Goal: Ask a question: Seek information or help from site administrators or community

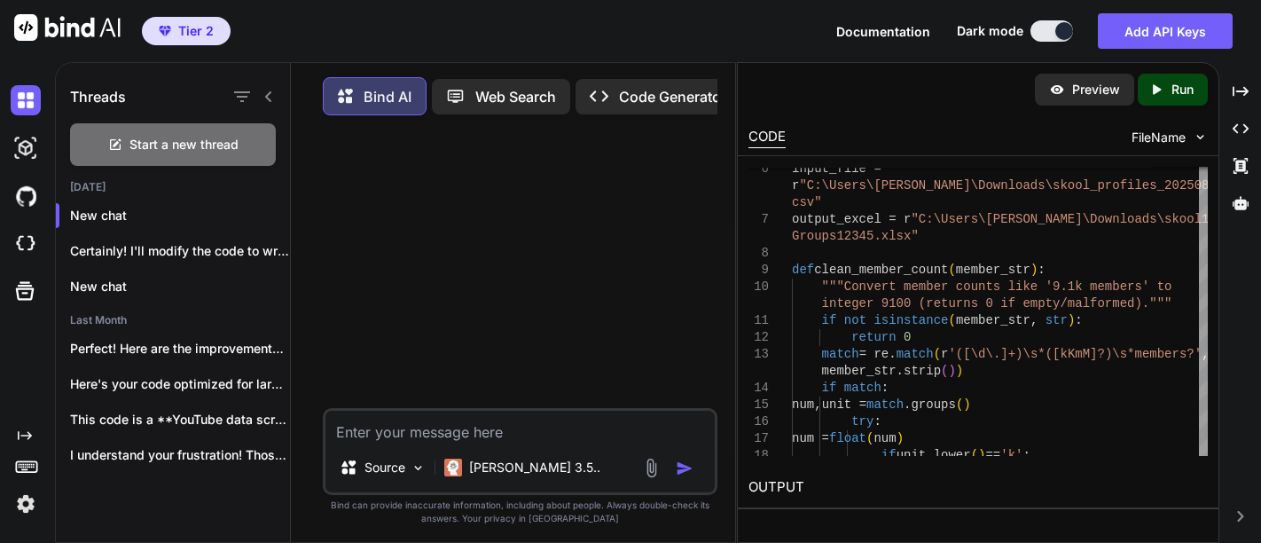
click at [127, 142] on div "Start a new thread" at bounding box center [173, 144] width 206 height 43
type textarea "x"
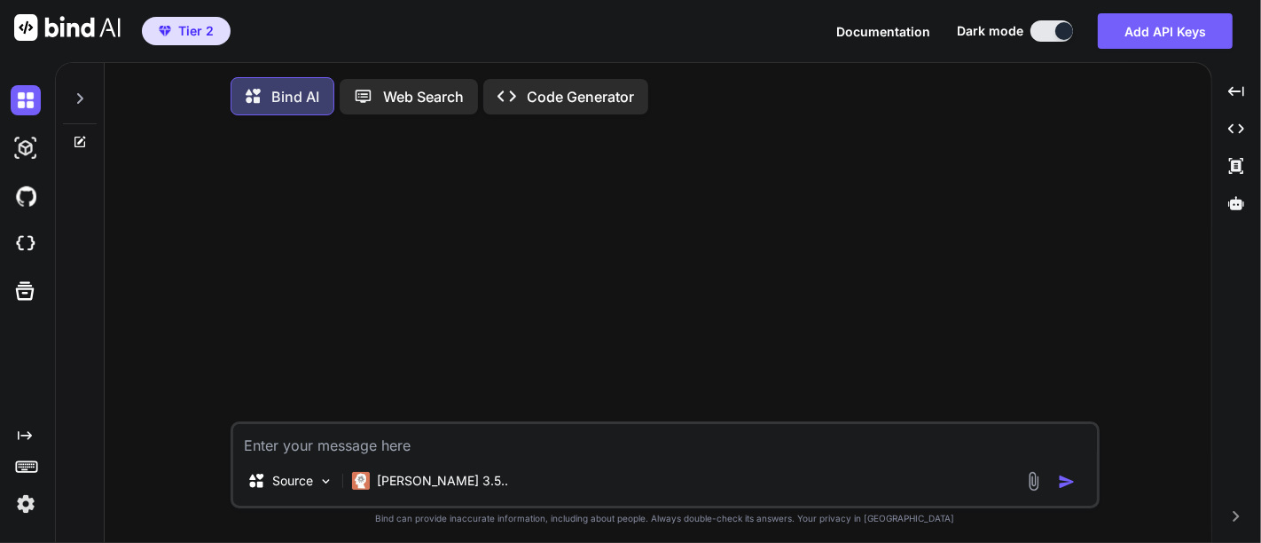
click at [310, 432] on textarea at bounding box center [665, 440] width 864 height 32
type textarea "x"
type textarea "W"
type textarea "x"
type textarea "Wo"
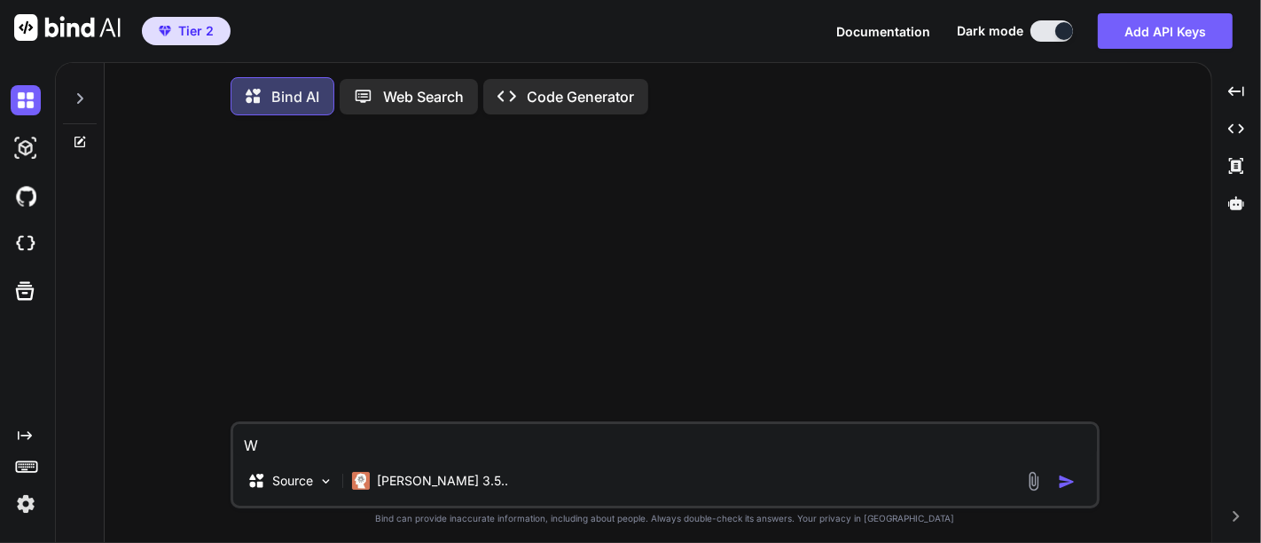
type textarea "x"
type textarea "Wou"
type textarea "x"
type textarea "Woul"
type textarea "x"
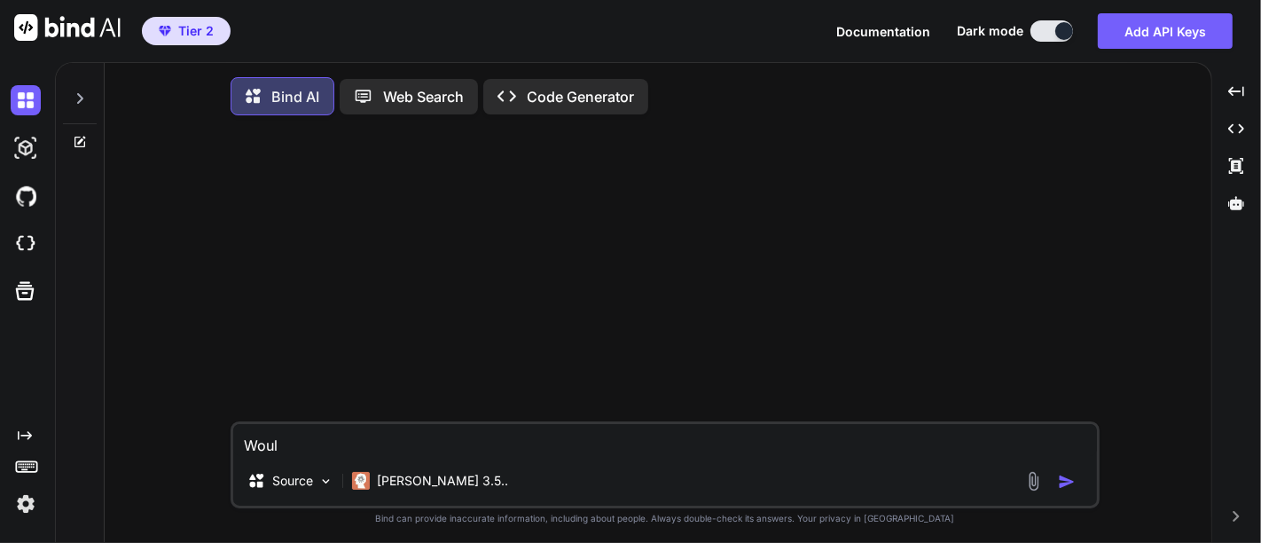
type textarea "Would"
type textarea "x"
type textarea "Would"
type textarea "x"
type textarea "Would y"
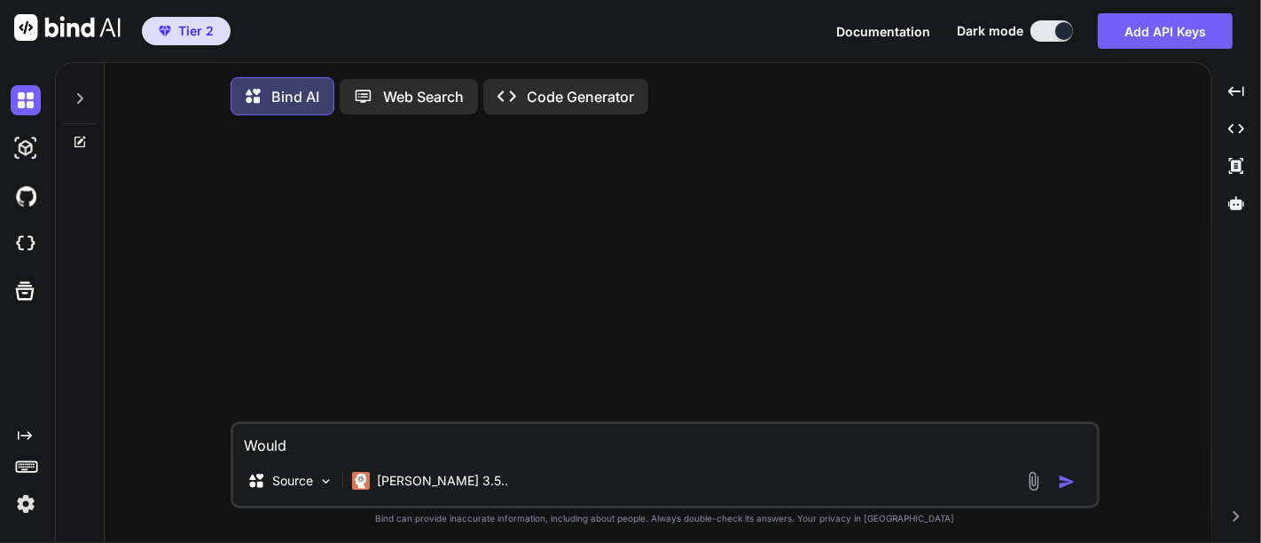
type textarea "x"
type textarea "Would yo"
type textarea "x"
type textarea "Would you"
type textarea "x"
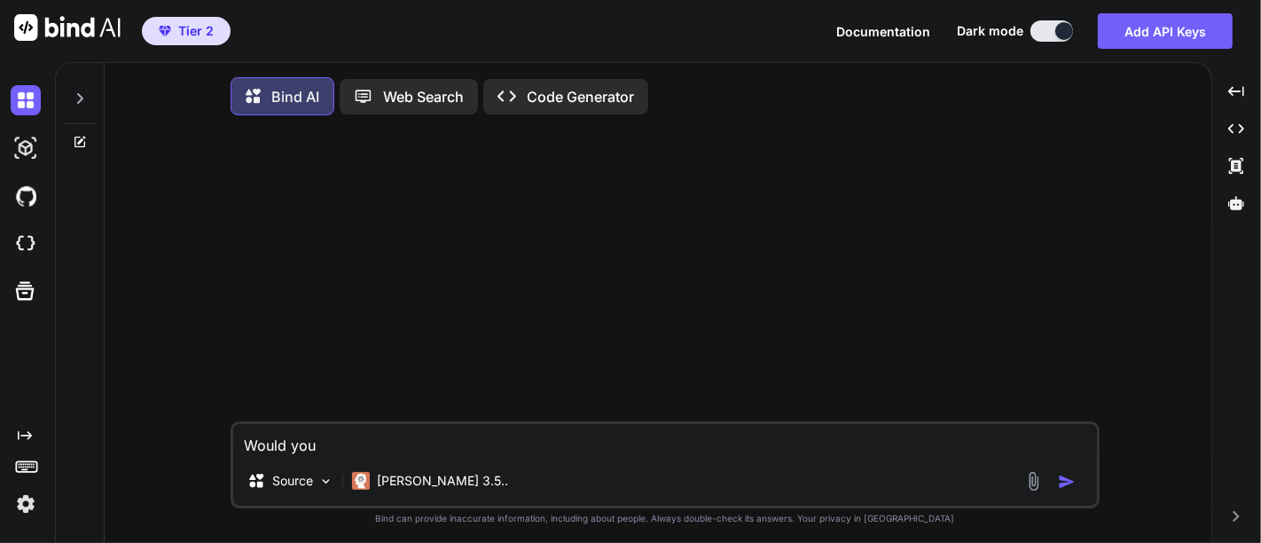
type textarea "Would you"
type textarea "x"
type textarea "Would you s"
type textarea "x"
type textarea "Would you su"
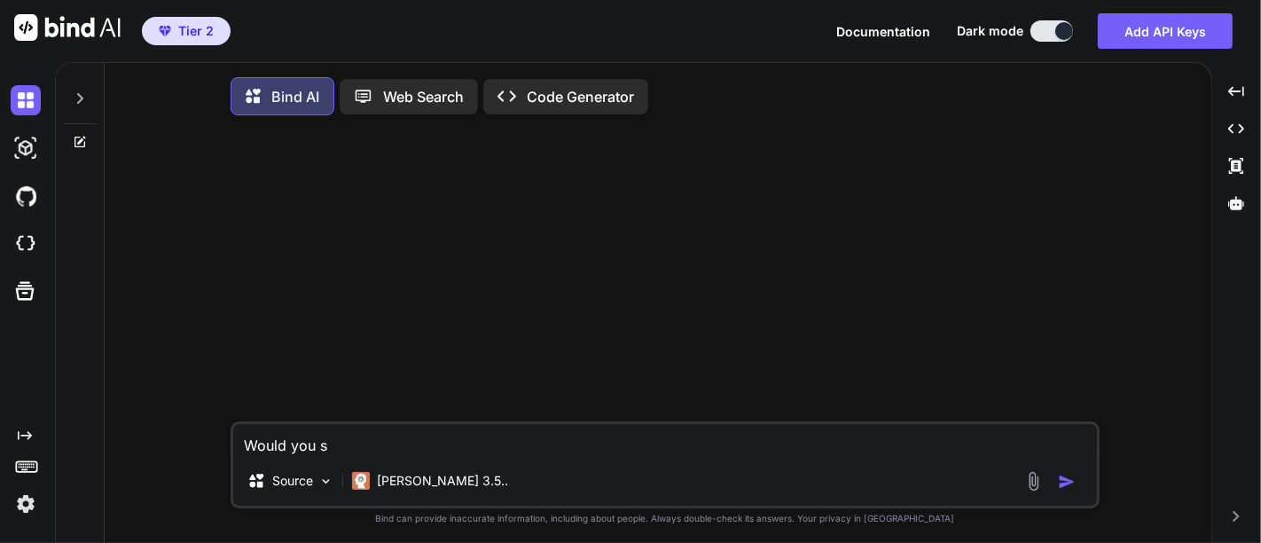
type textarea "x"
type textarea "Would you sug"
type textarea "x"
type textarea "Would you [PERSON_NAME]"
type textarea "x"
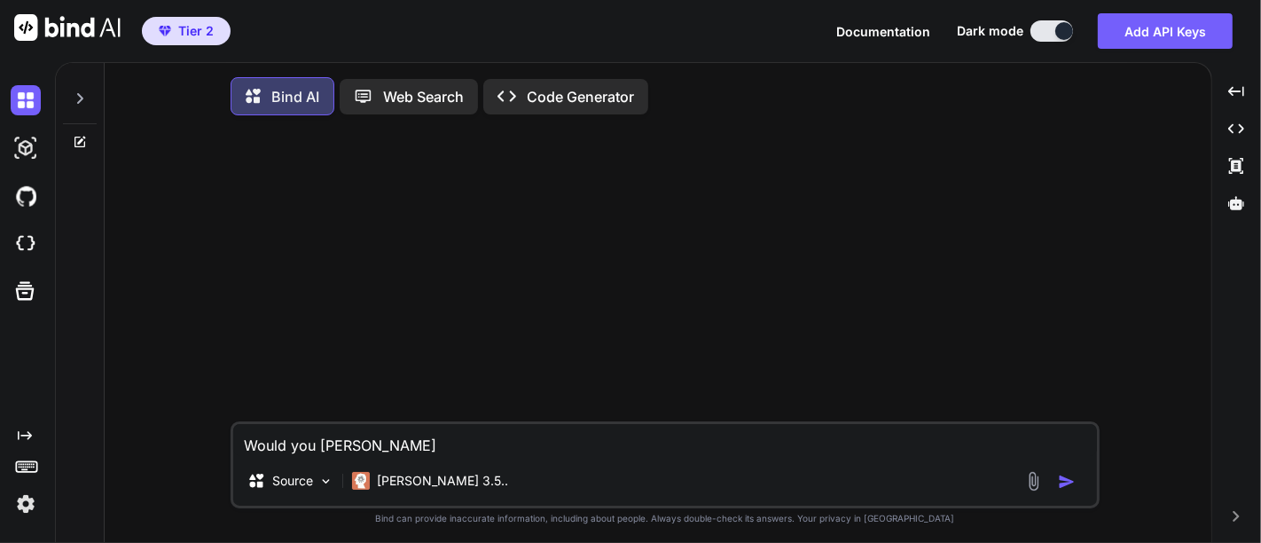
type textarea "Would you sugge"
type textarea "x"
type textarea "Would you sugges"
type textarea "x"
type textarea "Would you suggest"
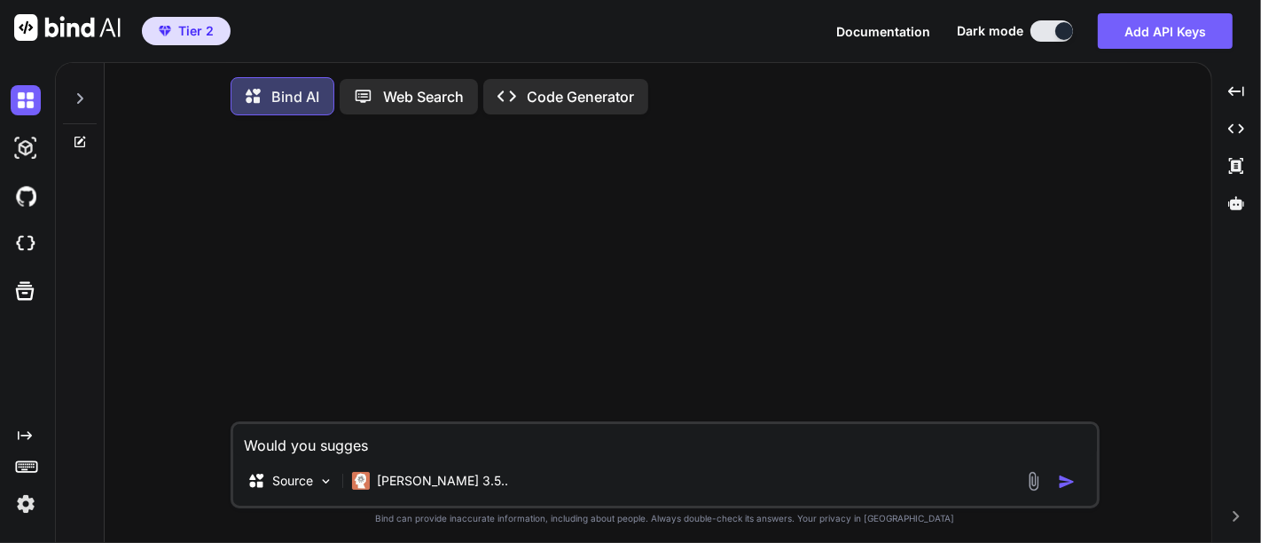
type textarea "x"
type textarea "Would you suggest"
type textarea "x"
type textarea "Would you suggest i"
type textarea "x"
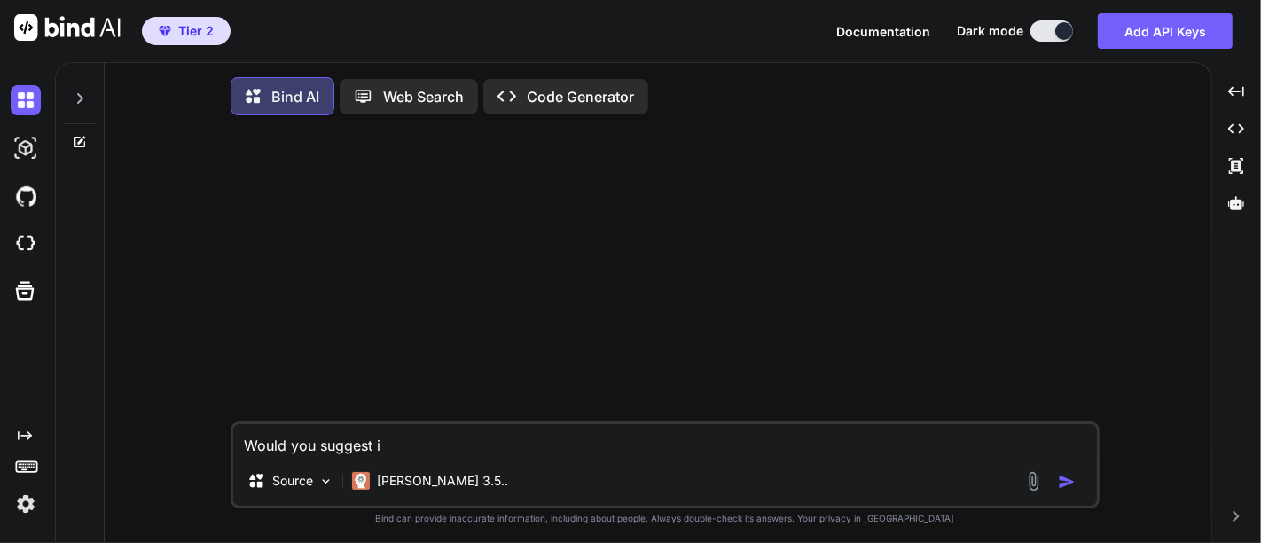
type textarea "Would you suggest in"
type textarea "x"
type textarea "Would you suggest in"
type textarea "x"
type textarea "Would you suggest in p"
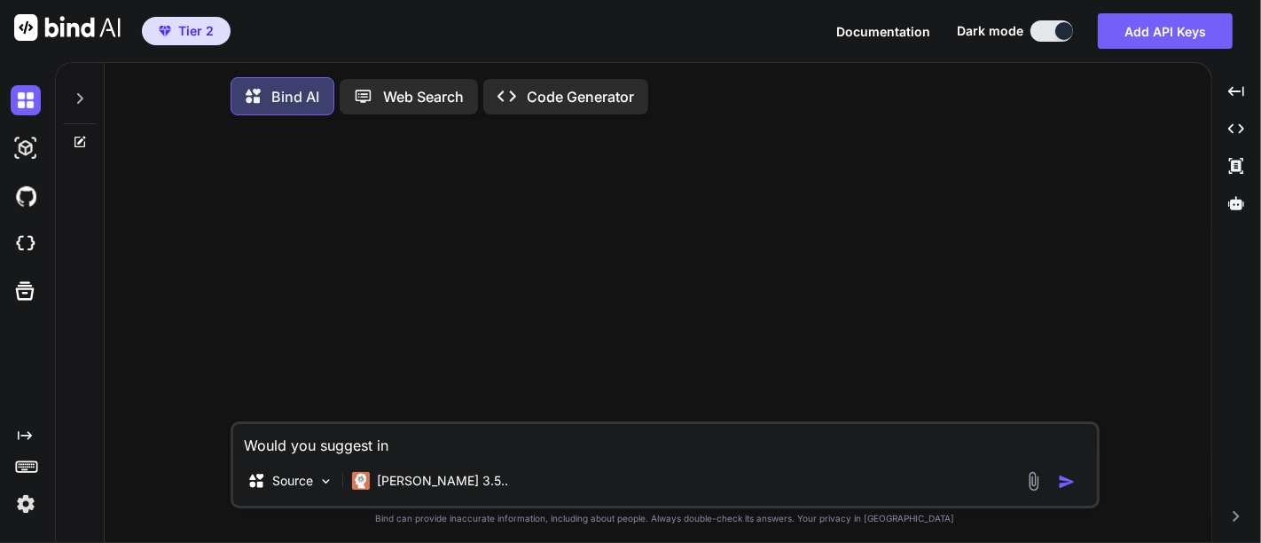
type textarea "x"
type textarea "Would you suggest in pl"
type textarea "x"
type textarea "Would you suggest in pla"
type textarea "x"
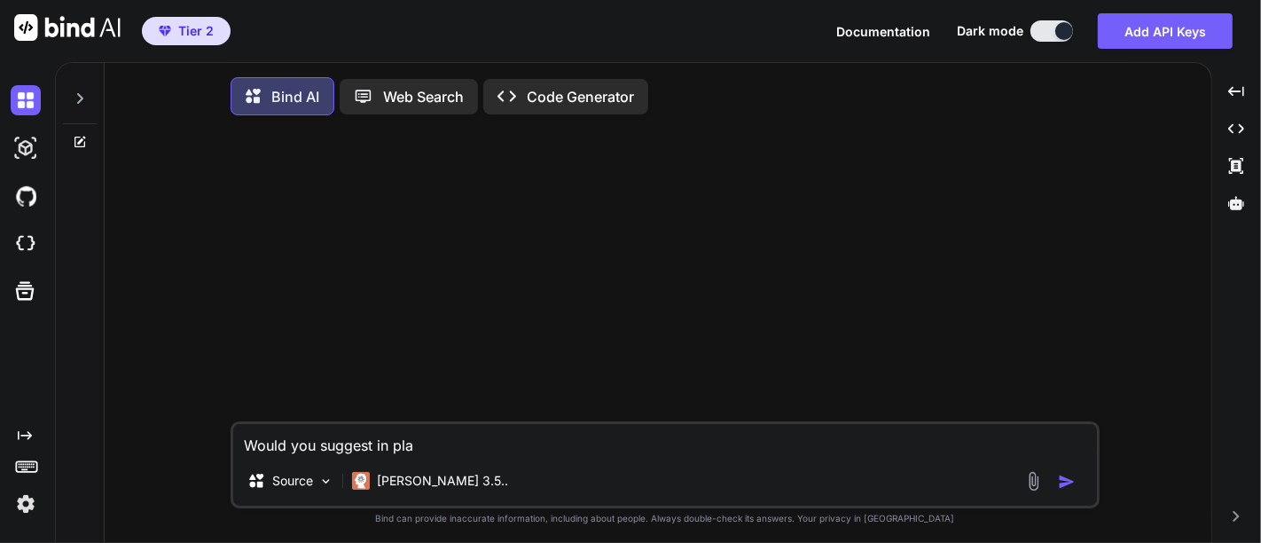
type textarea "Would you suggest in plai"
type textarea "x"
type textarea "Would you suggest in plain"
type textarea "x"
type textarea "Would you suggest in plain"
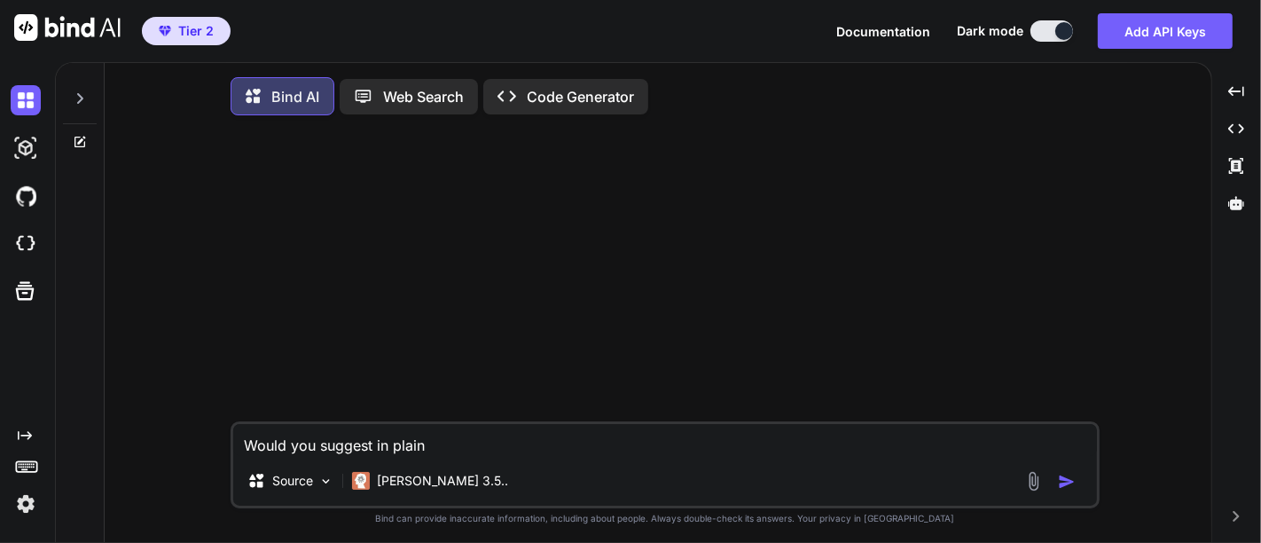
type textarea "x"
type textarea "Would you suggest in plain e"
type textarea "x"
type textarea "Would you suggest in plain en"
type textarea "x"
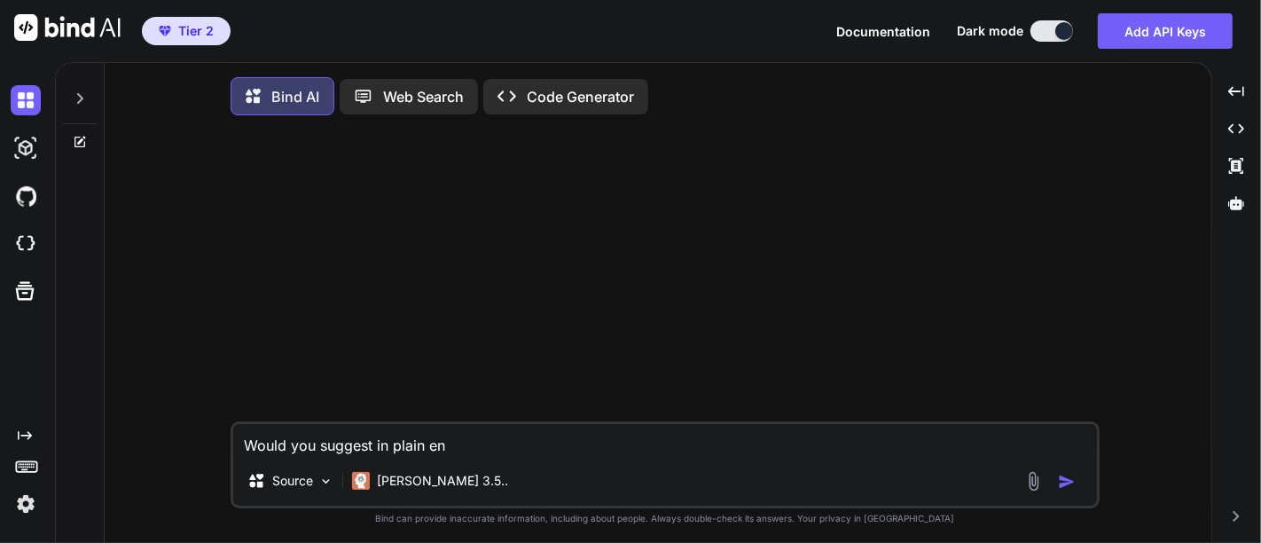
type textarea "Would you suggest in plain eng"
type textarea "x"
type textarea "Would you suggest in plain engl"
type textarea "x"
type textarea "Would you suggest in plain engli"
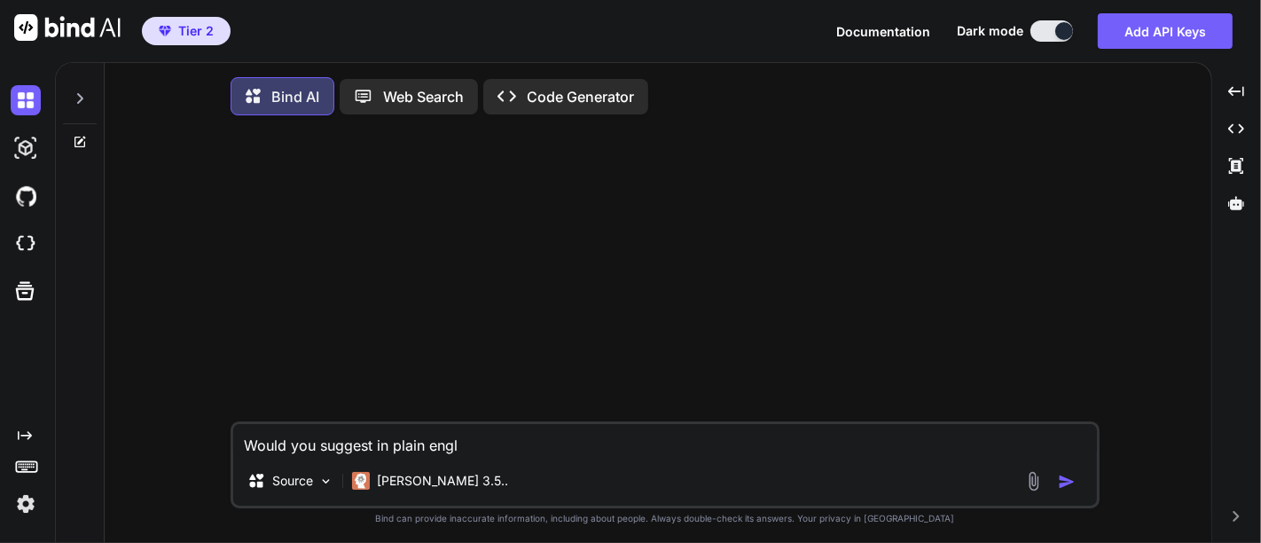
type textarea "x"
type textarea "Would you suggest in plain englis"
type textarea "x"
type textarea "Would you suggest in plain english"
type textarea "x"
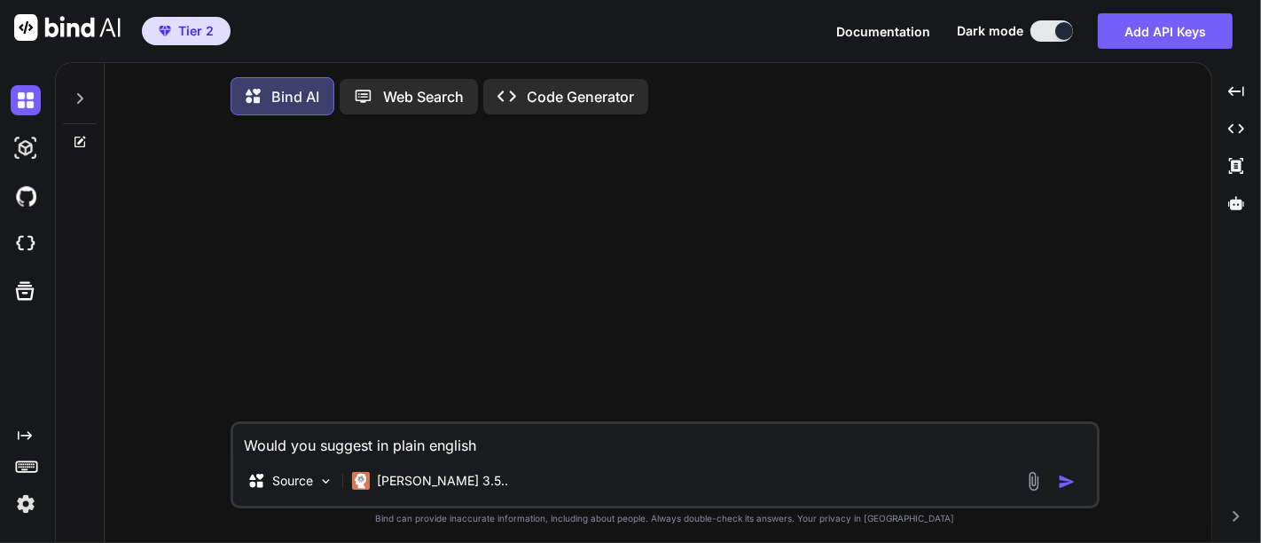
type textarea "Would you suggest in plain english"
type textarea "x"
type textarea "Would you suggest in plain english a"
type textarea "x"
type textarea "Would you suggest in plain english af"
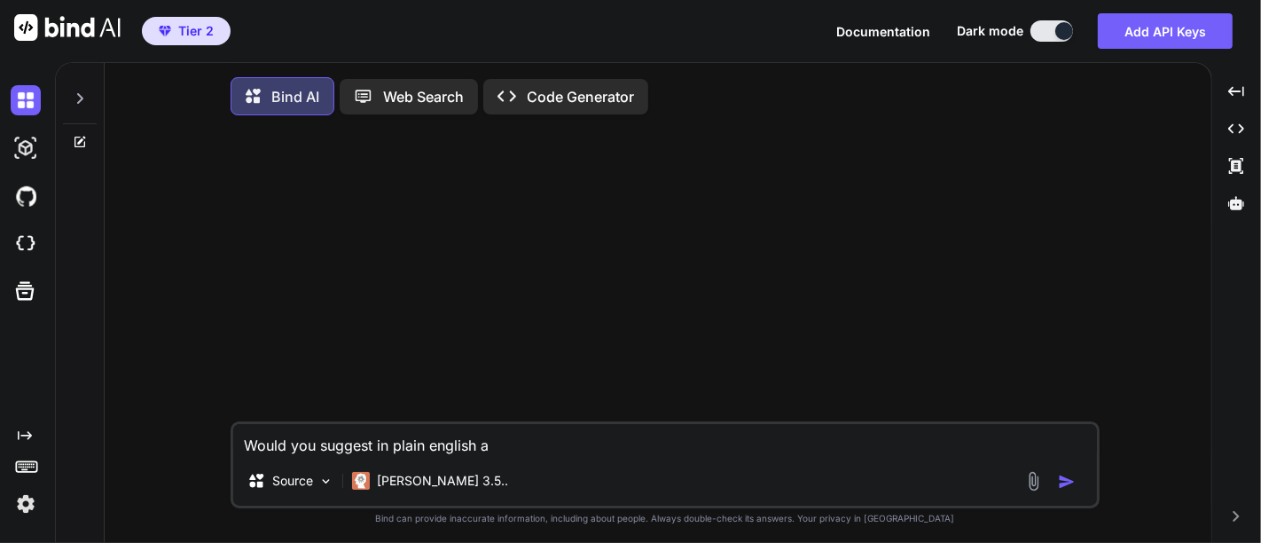
type textarea "x"
type textarea "Would you suggest in plain english aft"
type textarea "x"
type textarea "Would you suggest in plain english afte"
type textarea "x"
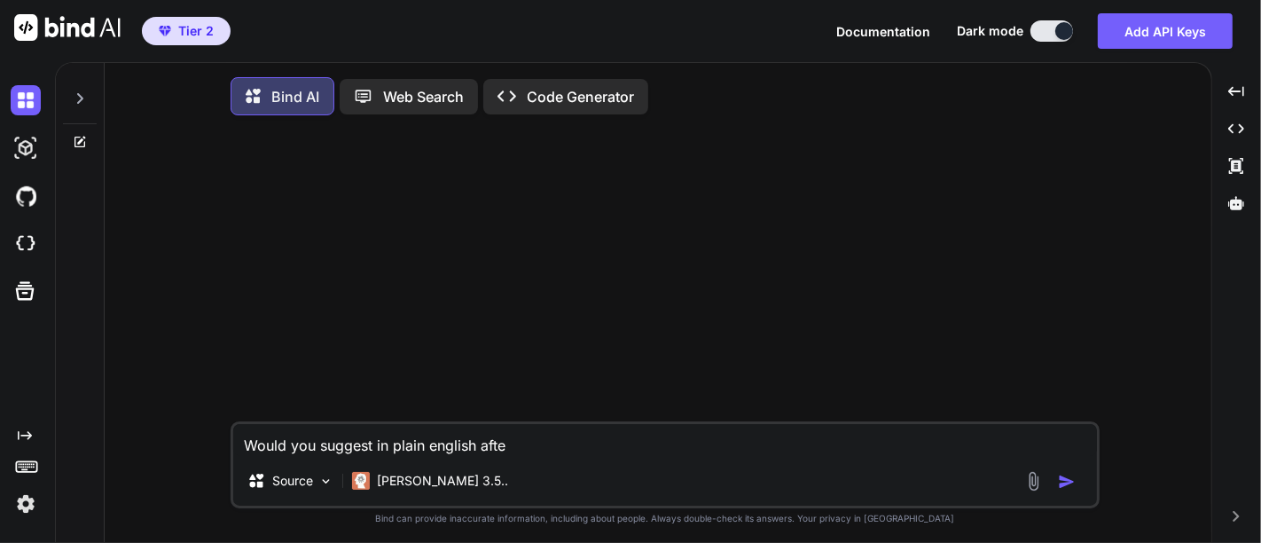
type textarea "Would you suggest in plain english after"
type textarea "x"
type textarea "Would you suggest in plain english after"
type textarea "x"
type textarea "Would you suggest in plain english after c"
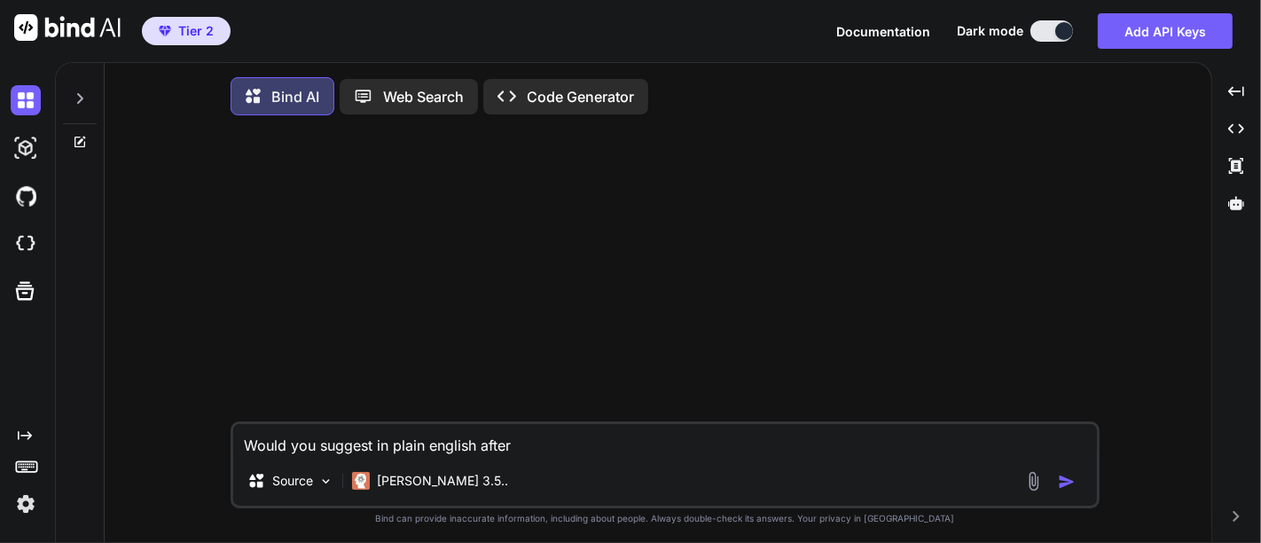
type textarea "x"
type textarea "Would you suggest in plain english after ca"
type textarea "x"
type textarea "Would you suggest in plain english after c"
type textarea "x"
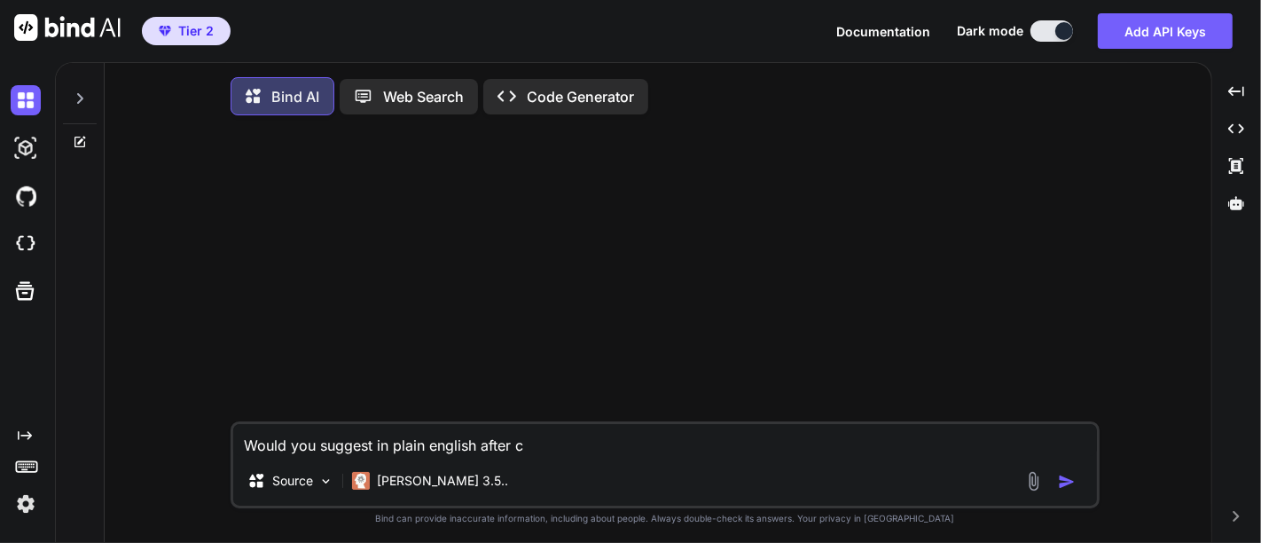
type textarea "Would you suggest in plain english after cr"
type textarea "x"
type textarea "Would you suggest in plain english after cre"
type textarea "x"
type textarea "Would you suggest in plain english after cr"
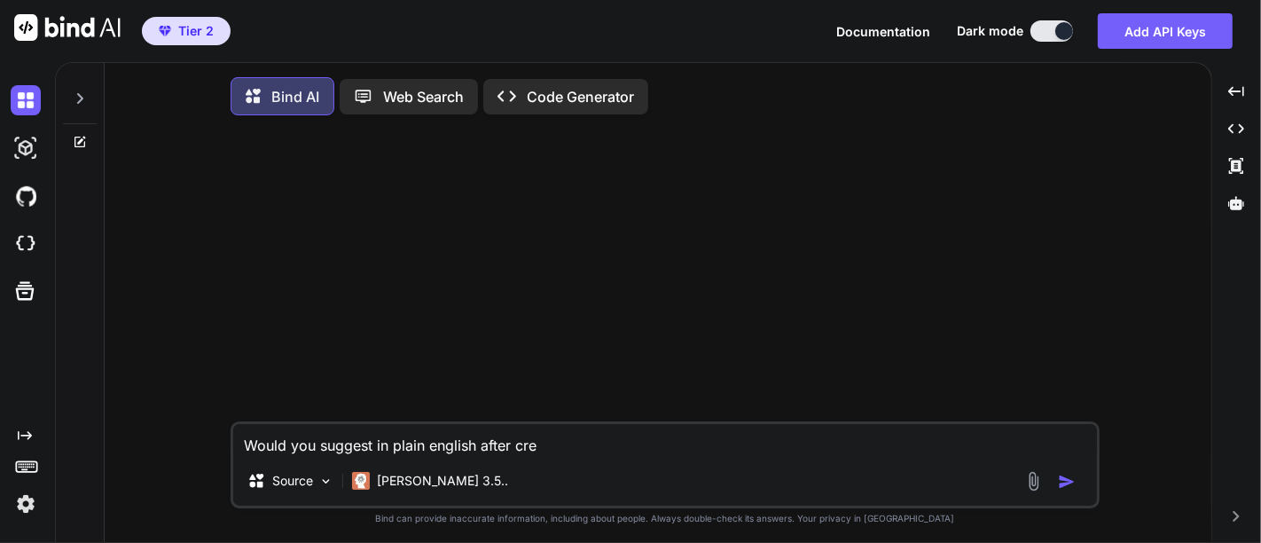
type textarea "x"
type textarea "Would you suggest in plain english after c"
type textarea "x"
type textarea "Would you suggest in plain english after ca"
type textarea "x"
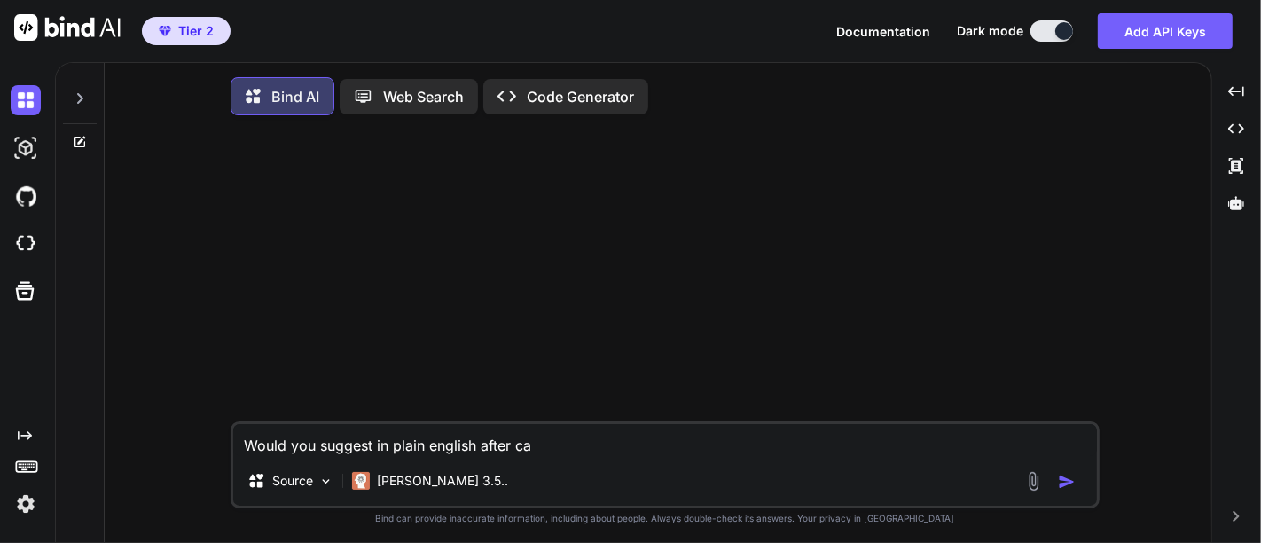
type textarea "Would you suggest in plain english after car"
type textarea "x"
type textarea "Would you suggest in plain english after care"
type textarea "x"
type textarea "Would you suggest in plain english after caref"
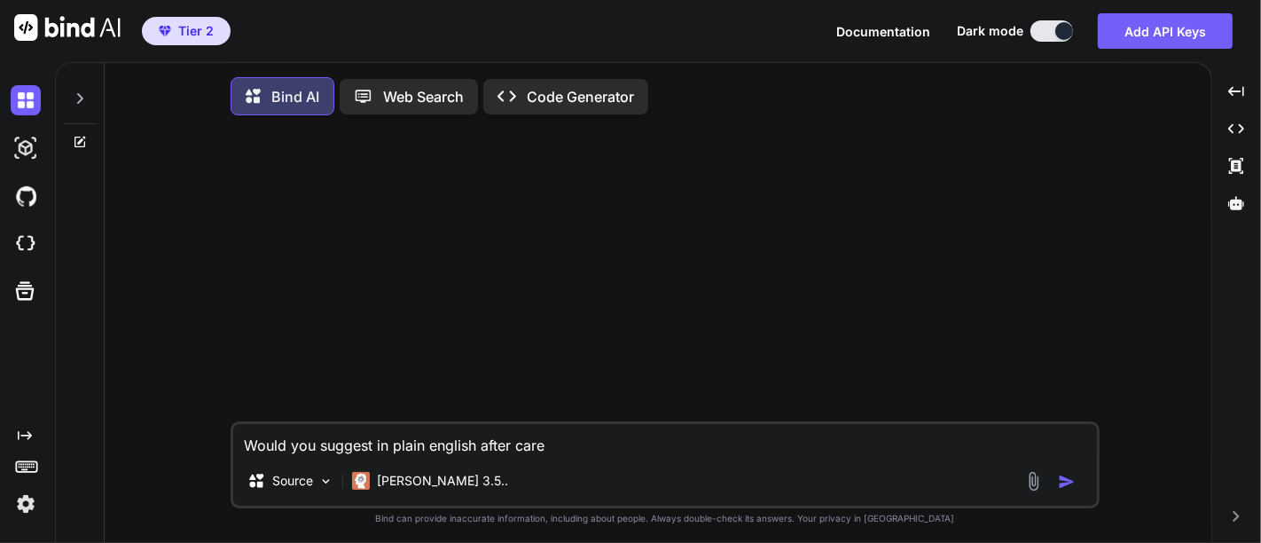
type textarea "x"
type textarea "Would you suggest in plain english after carefu"
type textarea "x"
type textarea "Would you suggest in plain english after careful"
type textarea "x"
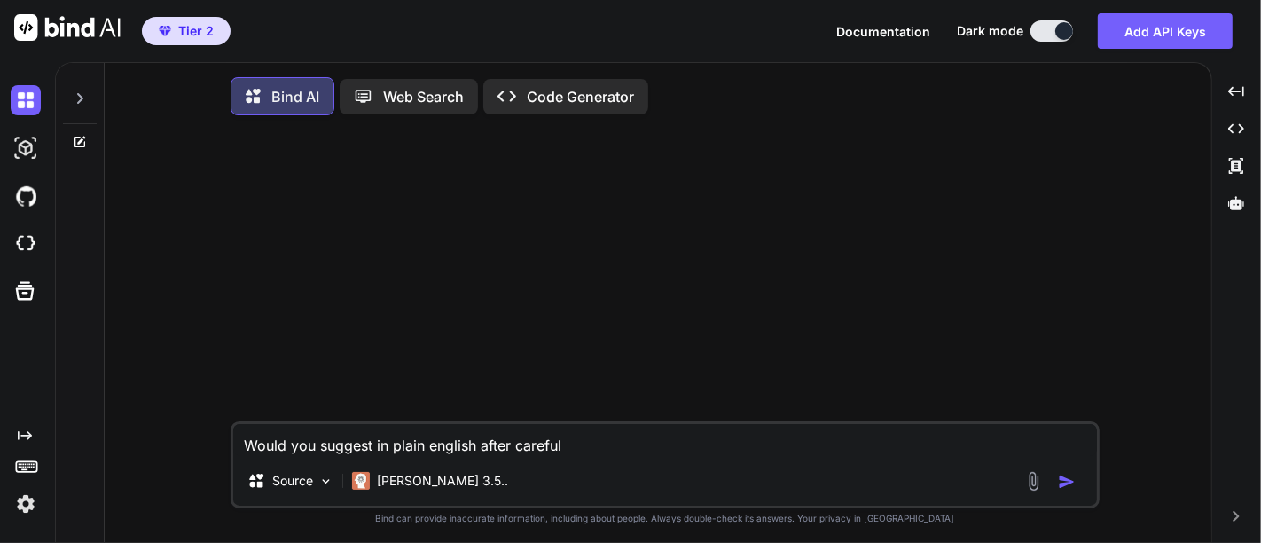
type textarea "Would you suggest in plain english after carefull"
type textarea "x"
type textarea "Would you suggest in plain english after carefully"
type textarea "x"
type textarea "Would you suggest in plain english after carefully"
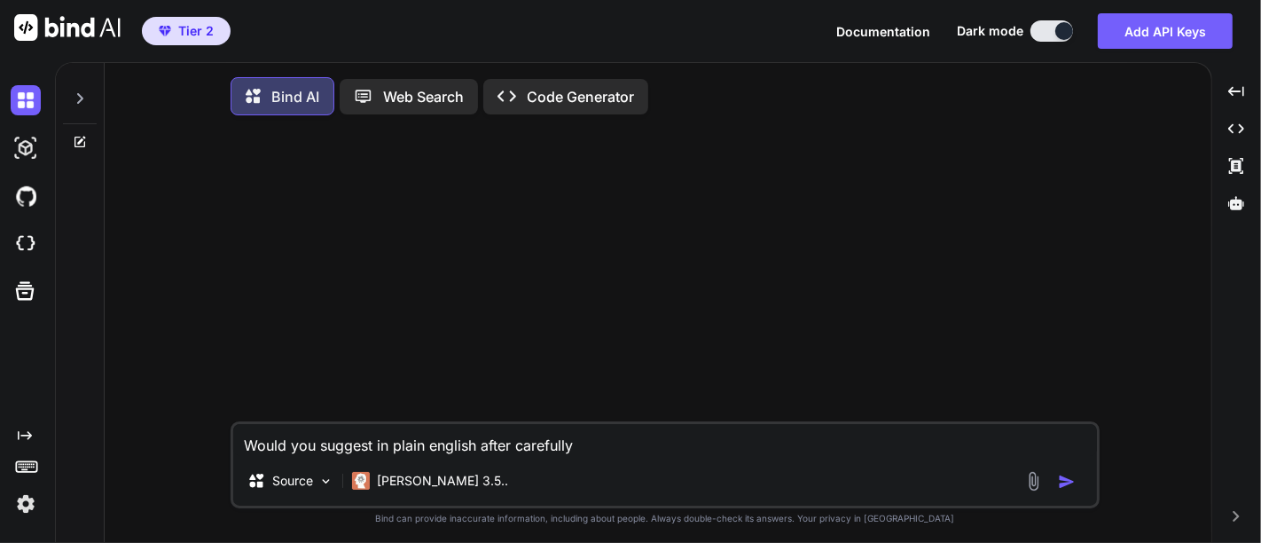
type textarea "x"
type textarea "Would you suggest in plain english after carefully r"
type textarea "x"
type textarea "Would you suggest in plain english after carefully re"
type textarea "x"
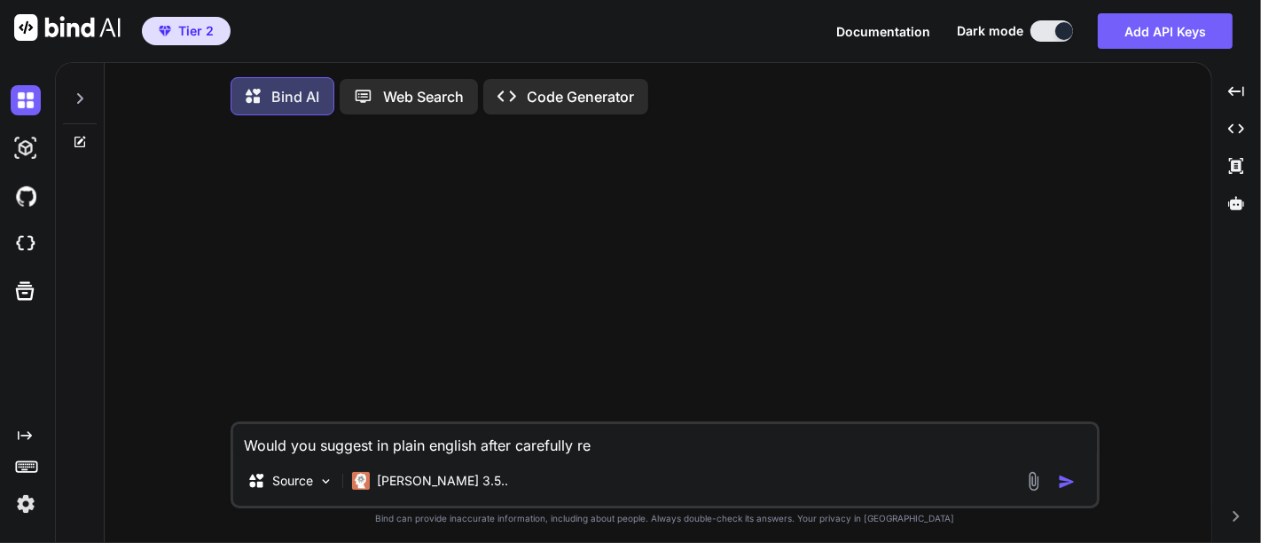
type textarea "Would you suggest in plain english after carefully rev"
type textarea "x"
type textarea "Would you suggest in plain english after carefully revi"
type textarea "x"
type textarea "Would you suggest in plain english after carefully revie"
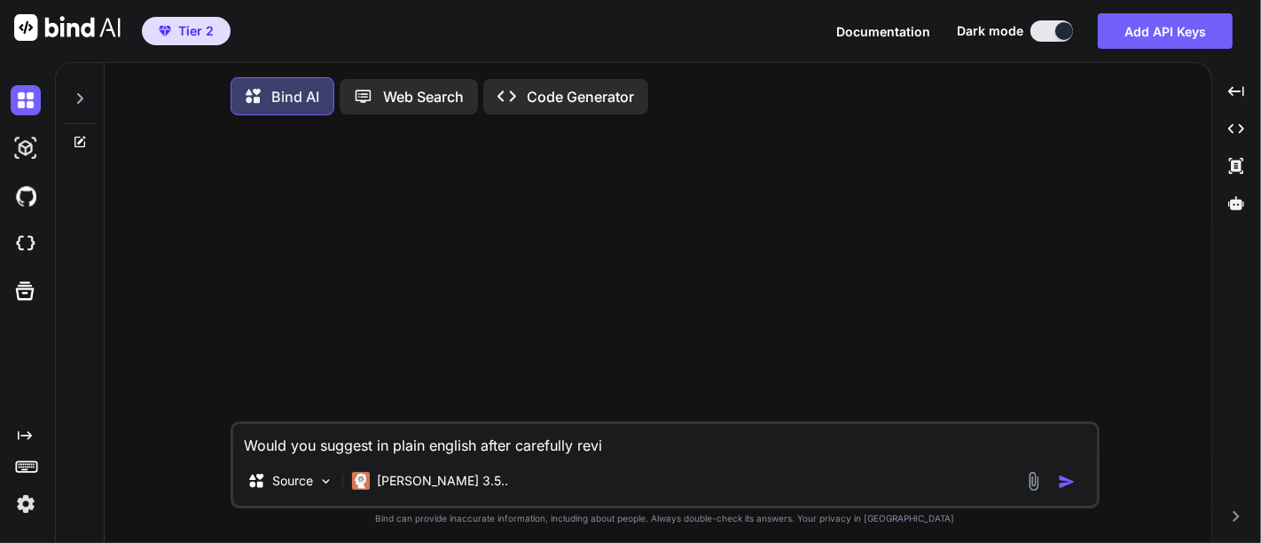
type textarea "x"
type textarea "Would you suggest in plain english after carefully review"
type textarea "x"
type textarea "Would you suggest in plain english after carefully reviewi"
type textarea "x"
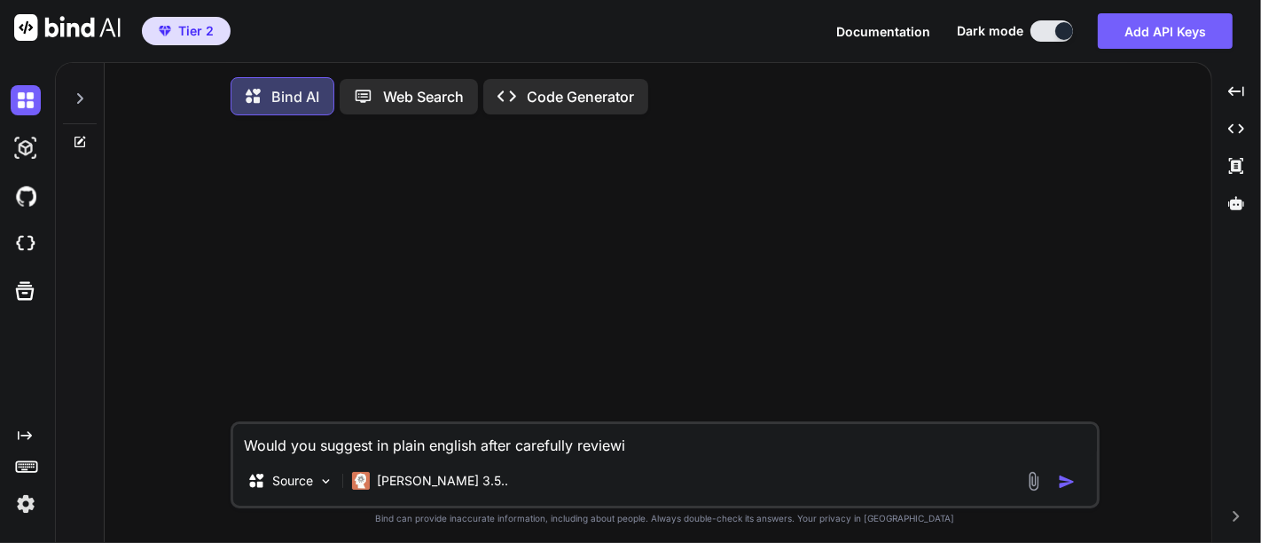
type textarea "Would you suggest in plain english after carefully reviewin"
type textarea "x"
type textarea "Would you suggest in plain english after carefully reviewing"
type textarea "x"
type textarea "Would you suggest in plain english after carefully reviewing"
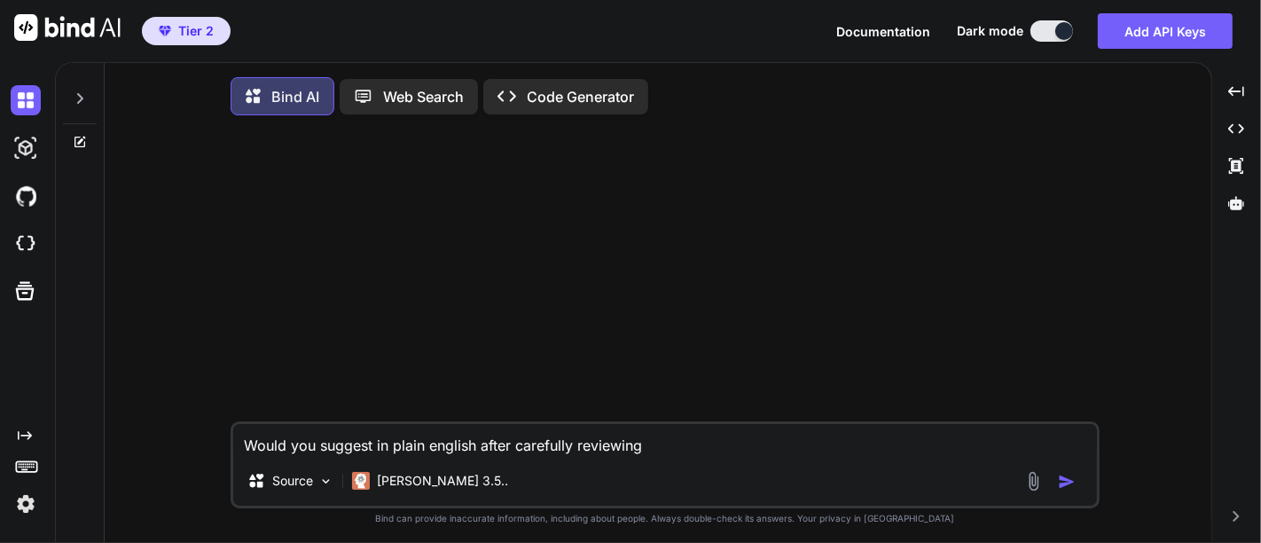
type textarea "x"
type textarea "Would you suggest in plain english after carefully reviewing t"
type textarea "x"
type textarea "Would you suggest in plain english after carefully reviewing th"
type textarea "x"
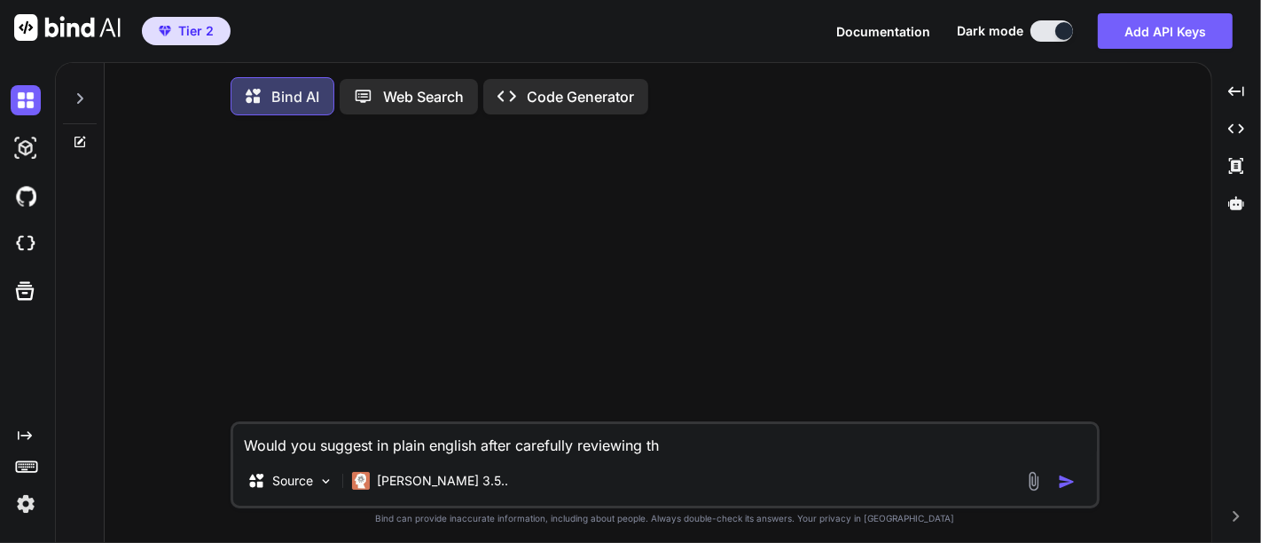
type textarea "Would you suggest in plain english after carefully reviewing thi"
type textarea "x"
type textarea "Would you suggest in plain english after carefully reviewing this"
type textarea "x"
type textarea "Would you suggest in plain english after carefully reviewing this"
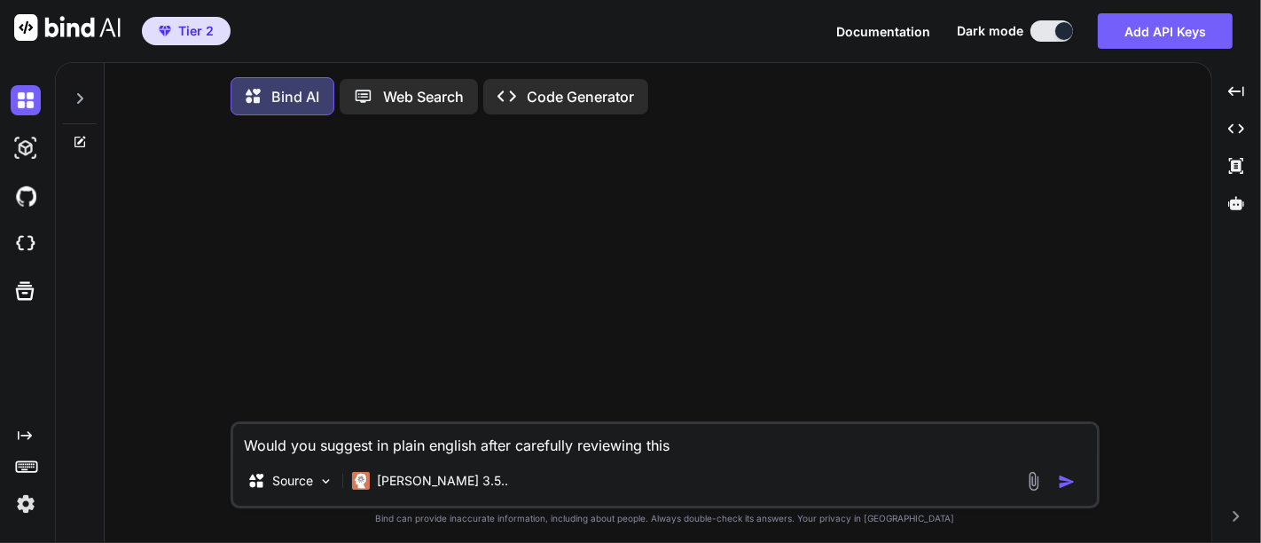
type textarea "x"
type textarea "Would you suggest in plain english after carefully reviewing this c"
type textarea "x"
type textarea "Would you suggest in plain english after carefully reviewing this co"
type textarea "x"
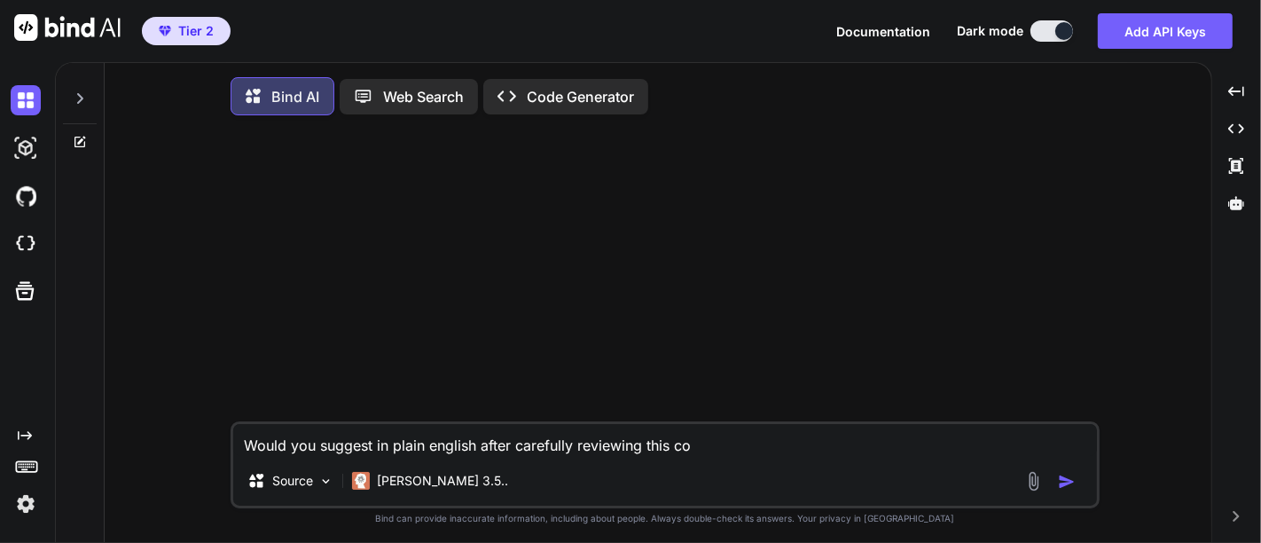
type textarea "Would you suggest in plain english after carefully reviewing this cod"
type textarea "x"
type textarea "Would you suggest in plain english after carefully reviewing this code"
type textarea "x"
click at [373, 450] on textarea "Would you suggest in plain english after carefully reviewing this code" at bounding box center [665, 440] width 864 height 32
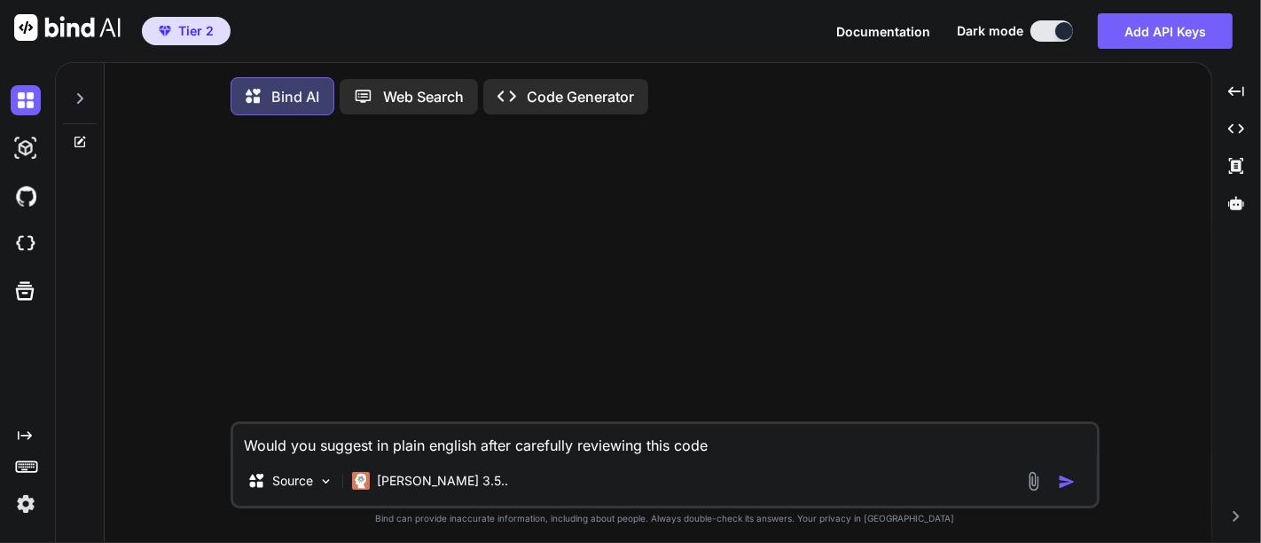
type textarea "Would you suggest in plain english after carefully reviewing this code"
type textarea "x"
type textarea "Would you suggest t in plain english after carefully reviewing this code"
type textarea "x"
type textarea "Would you suggest th in plain english after carefully reviewing this code"
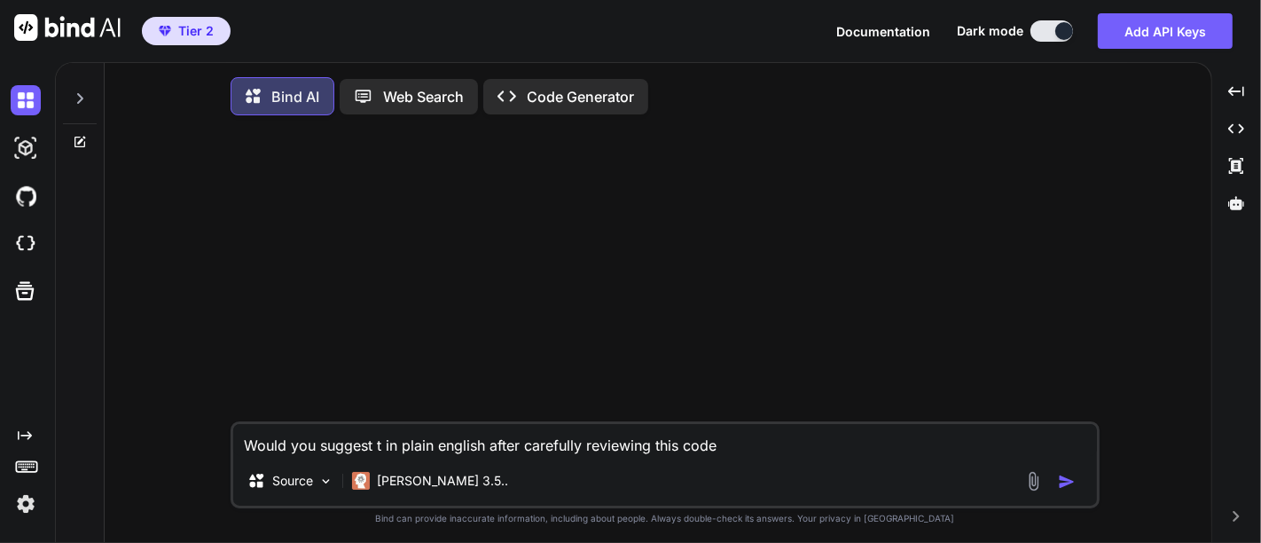
type textarea "x"
type textarea "Would you suggest the in plain english after carefully reviewing this code"
type textarea "x"
type textarea "Would you suggest the in plain english after carefully reviewing this code"
type textarea "x"
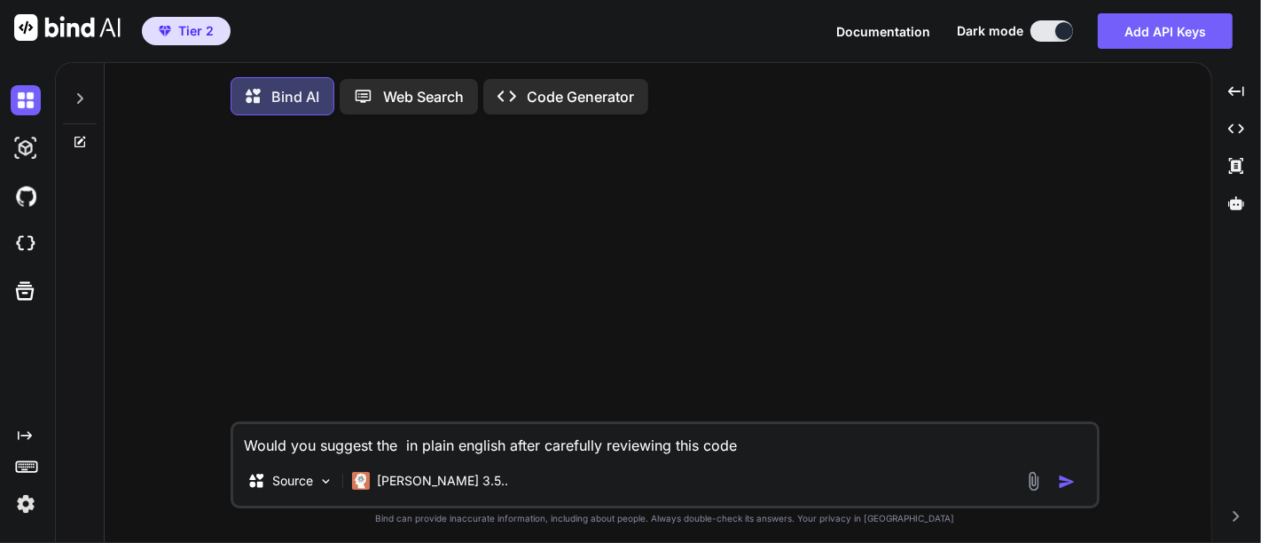
type textarea "Would you suggest the p in plain english after carefully reviewing this code"
type textarea "x"
type textarea "Would you suggest the pe in plain english after carefully reviewing this code"
type textarea "x"
type textarea "Would you suggest the per in plain english after carefully reviewing this code"
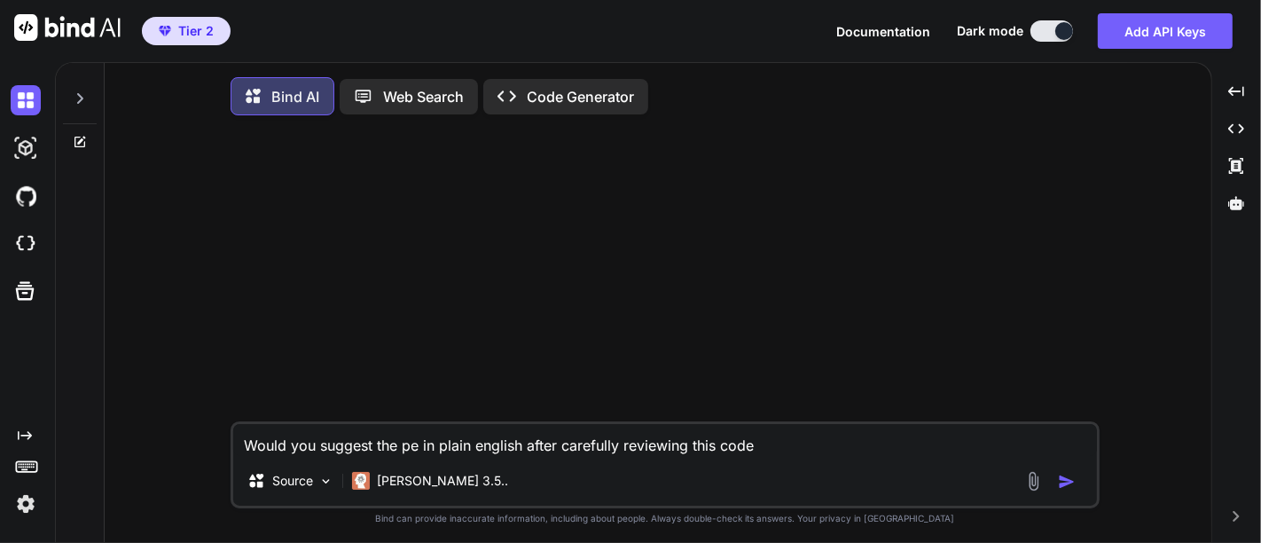
type textarea "x"
type textarea "Would you suggest the pero in plain english after carefully reviewing this code"
type textarea "x"
type textarea "Would you suggest the per in plain english after carefully reviewing this code"
type textarea "x"
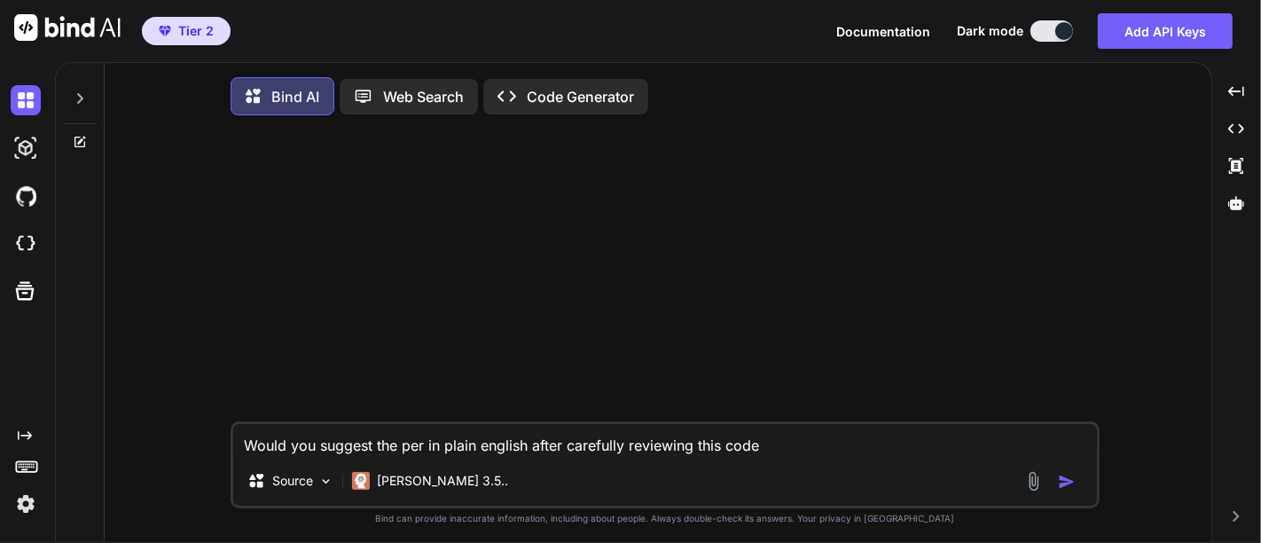
type textarea "Would you suggest the perf in plain english after carefully reviewing this code"
type textarea "x"
type textarea "Would you suggest the perfo in plain english after carefully reviewing this code"
type textarea "x"
type textarea "Would you suggest the perfor in plain english after carefully reviewing this co…"
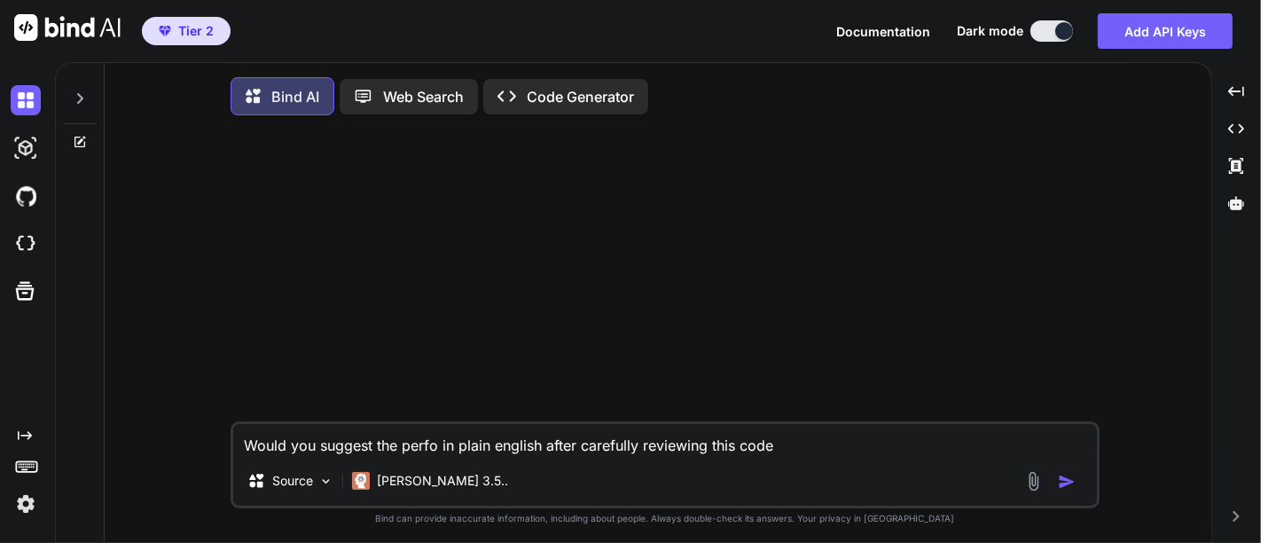
type textarea "x"
type textarea "Would you suggest the perform in plain english after carefully reviewing this c…"
type textarea "x"
type textarea "Would you suggest the performa in plain english after carefully reviewing this …"
type textarea "x"
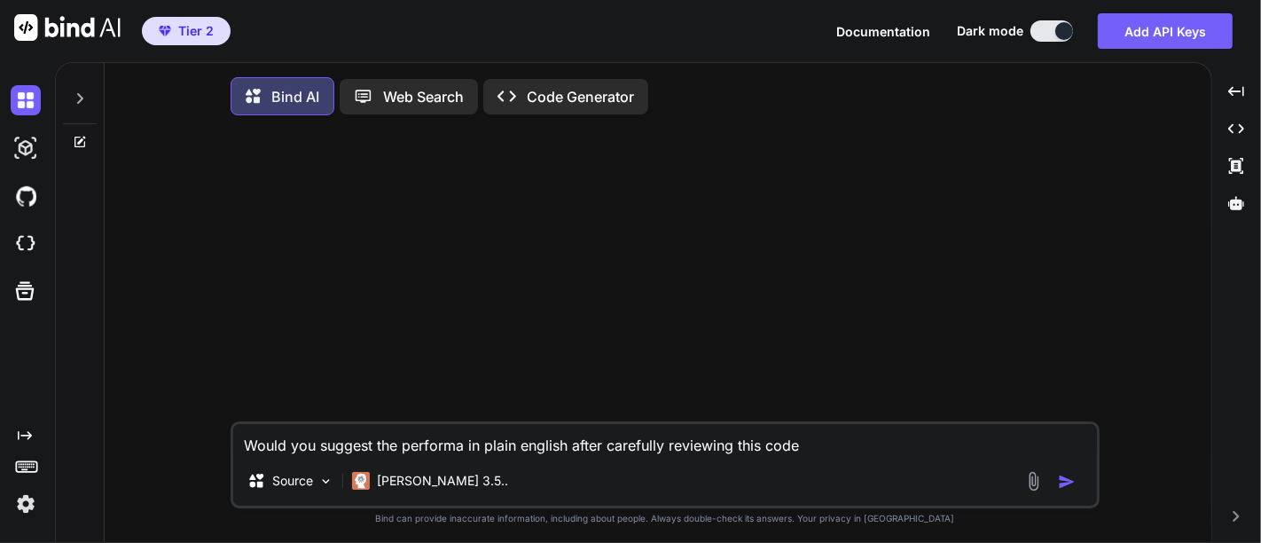
type textarea "Would you suggest the performan in plain english after carefully reviewing this…"
type textarea "x"
type textarea "Would you suggest the performanc in plain english after carefully reviewing thi…"
type textarea "x"
type textarea "Would you suggest the performance in plain english after carefully reviewing th…"
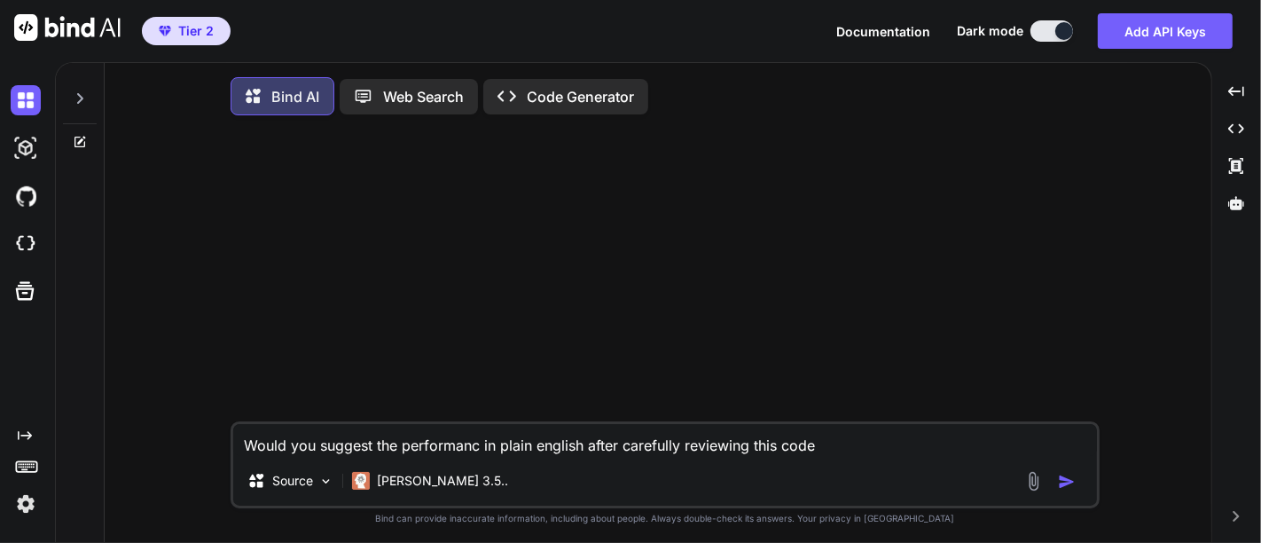
type textarea "x"
type textarea "Would you suggest the performance in plain english after carefully reviewing th…"
type textarea "x"
type textarea "Would you suggest the performance t in plain english after carefully reviewing …"
type textarea "x"
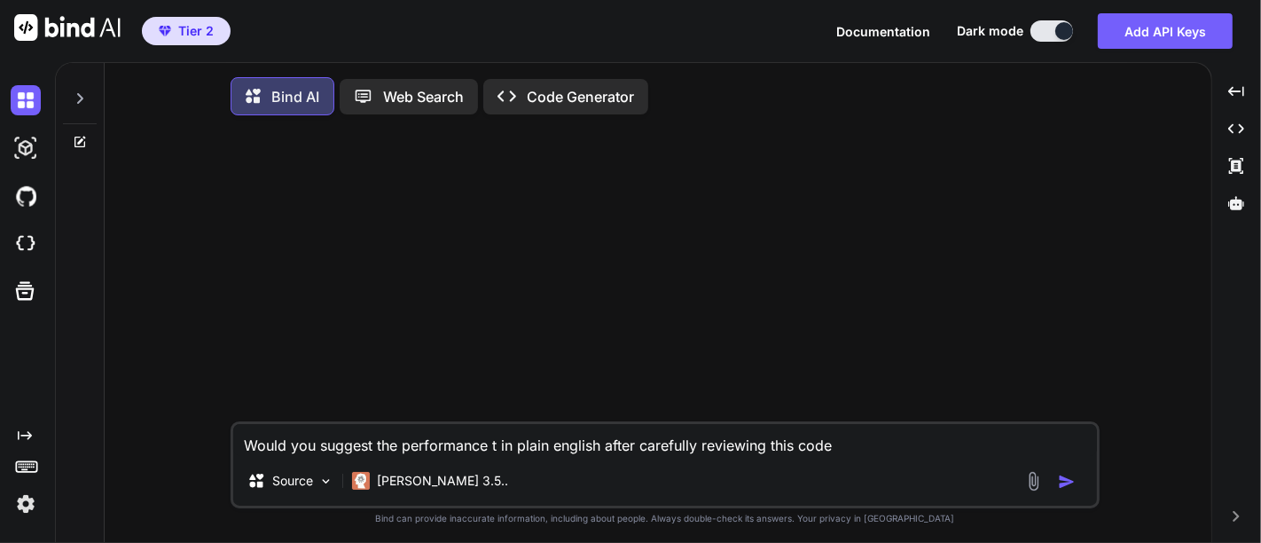
type textarea "Would you suggest the performance tw in plain english after carefully reviewing…"
type textarea "x"
type textarea "Would you suggest the performance twe in plain english after carefully reviewin…"
type textarea "x"
type textarea "Would you suggest the performance twea in plain english after carefully reviewi…"
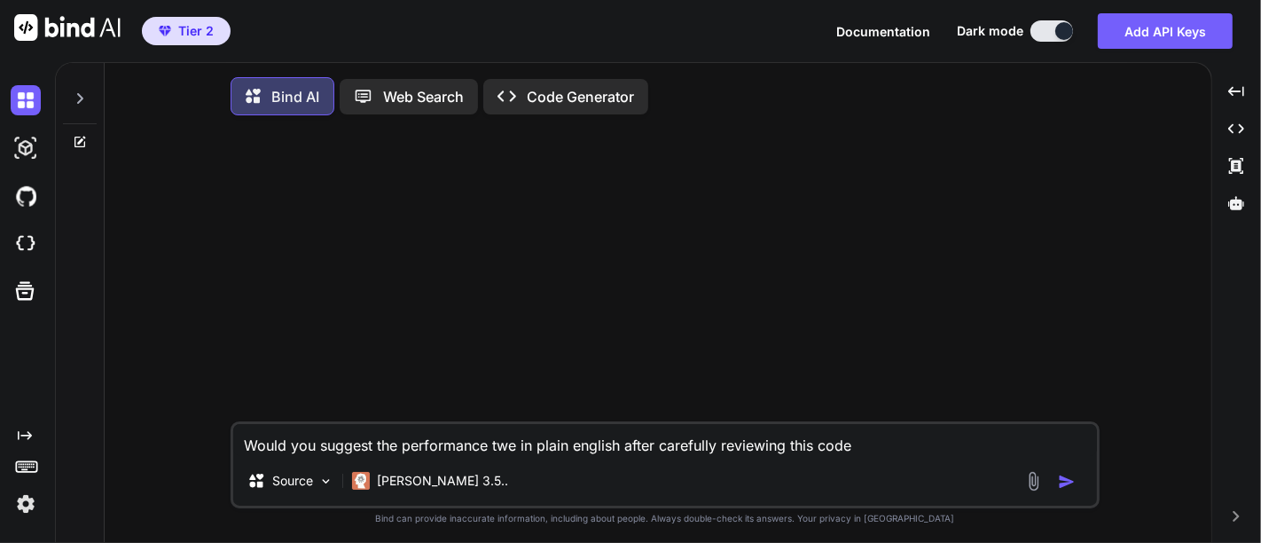
type textarea "x"
type textarea "Would you suggest the performance tweak in plain english after carefully review…"
click at [1092, 446] on textarea "Would you suggest the performance tweaks and improvization possibilities in pla…" at bounding box center [665, 440] width 864 height 32
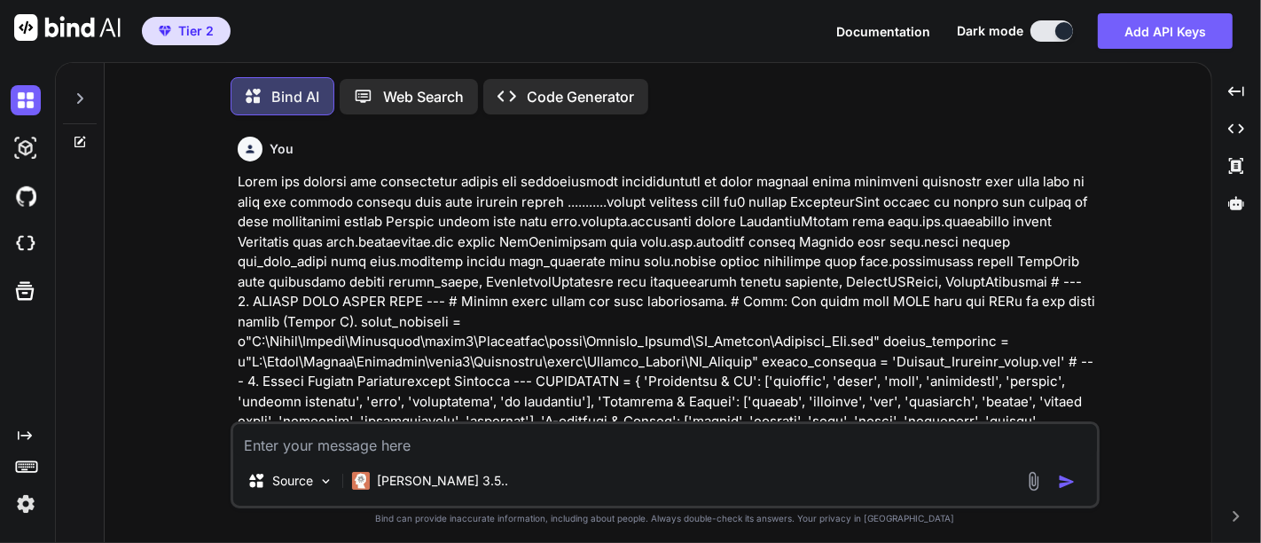
scroll to position [7, 0]
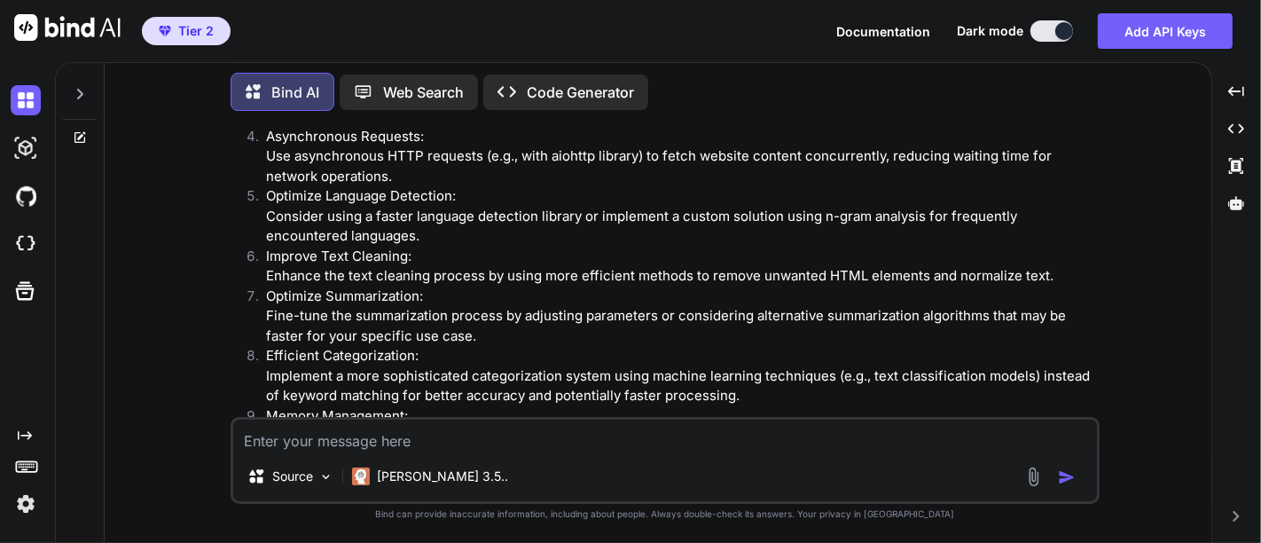
scroll to position [1985, 0]
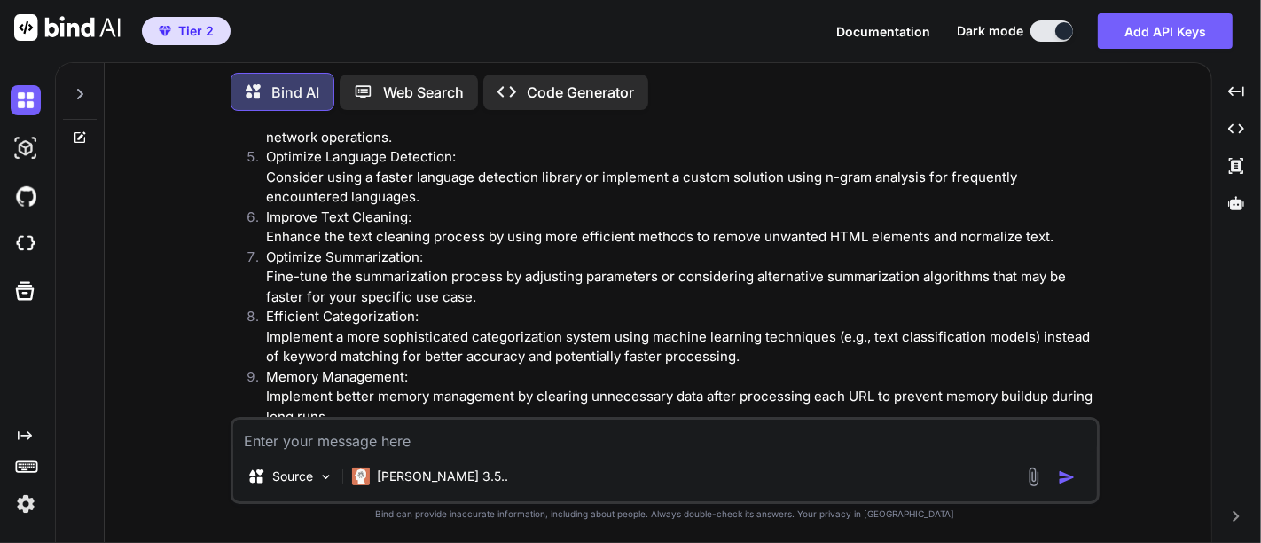
click at [424, 442] on textarea at bounding box center [665, 436] width 864 height 32
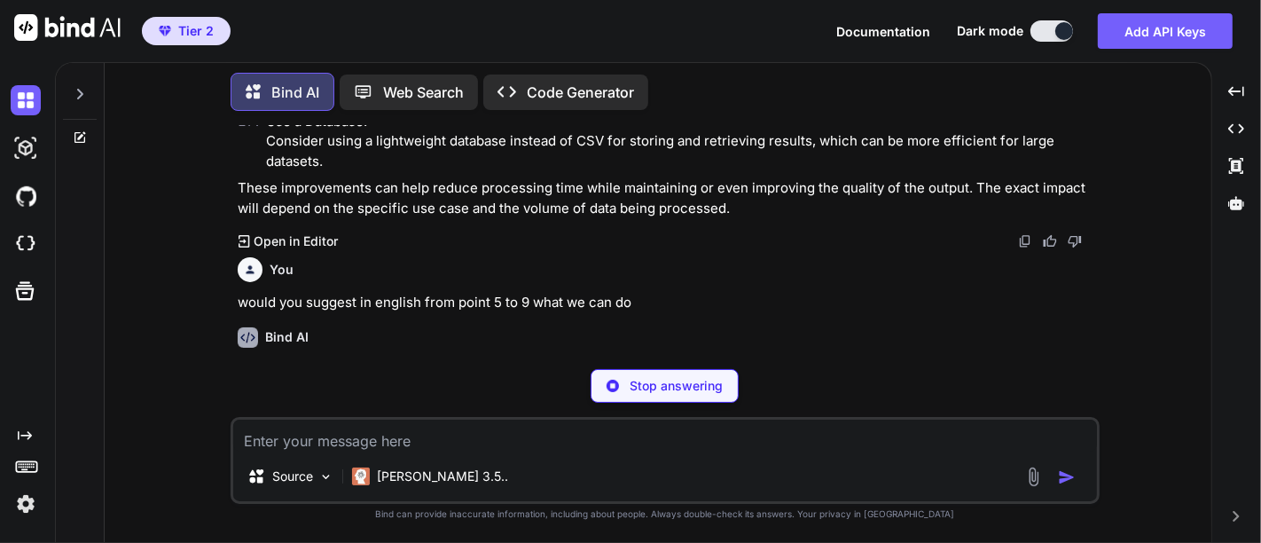
scroll to position [2600, 0]
click at [518, 293] on p "would you suggest in english from point 5 to 9 what we can do" at bounding box center [667, 303] width 859 height 20
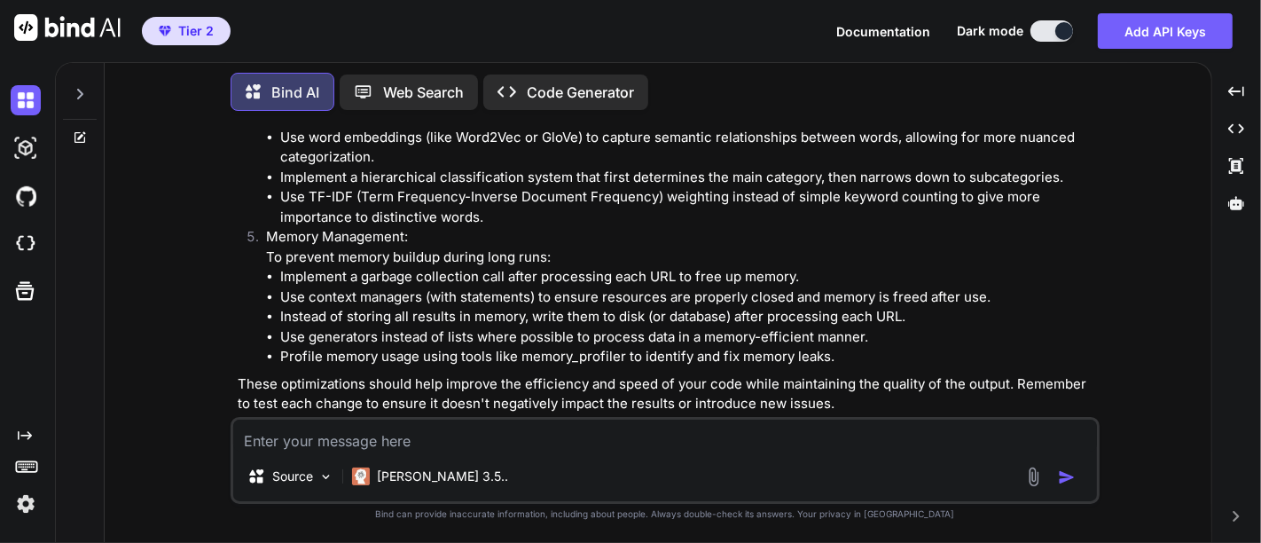
scroll to position [3401, 0]
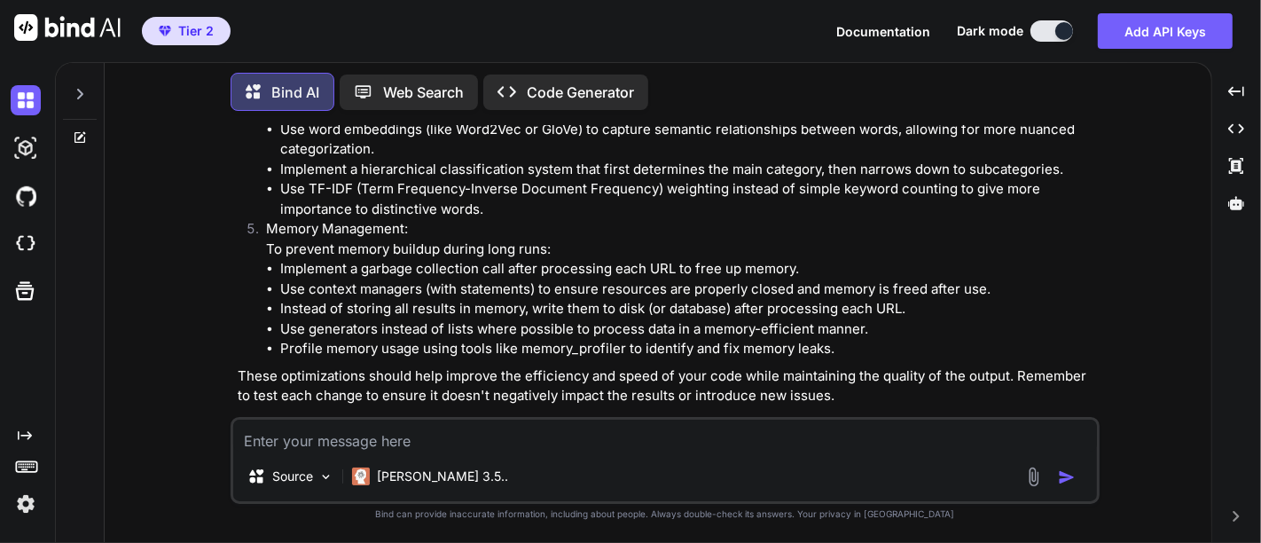
click at [440, 447] on textarea at bounding box center [665, 436] width 864 height 32
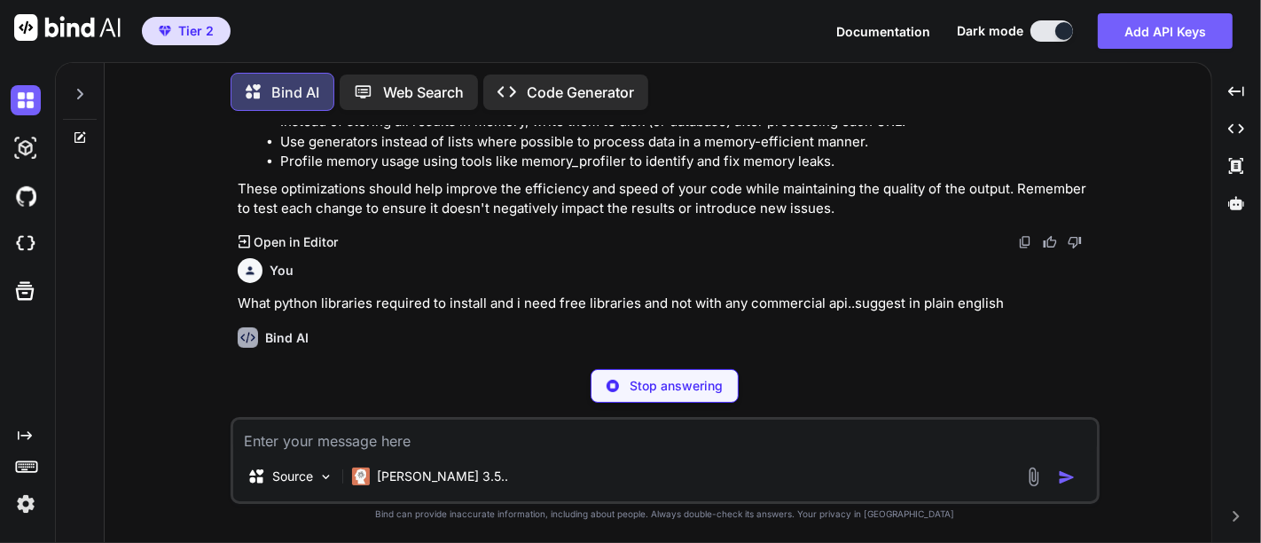
scroll to position [3588, 0]
click at [484, 358] on p "Based on the code you've shared and the optimizations I suggested, here's a lis…" at bounding box center [667, 378] width 859 height 40
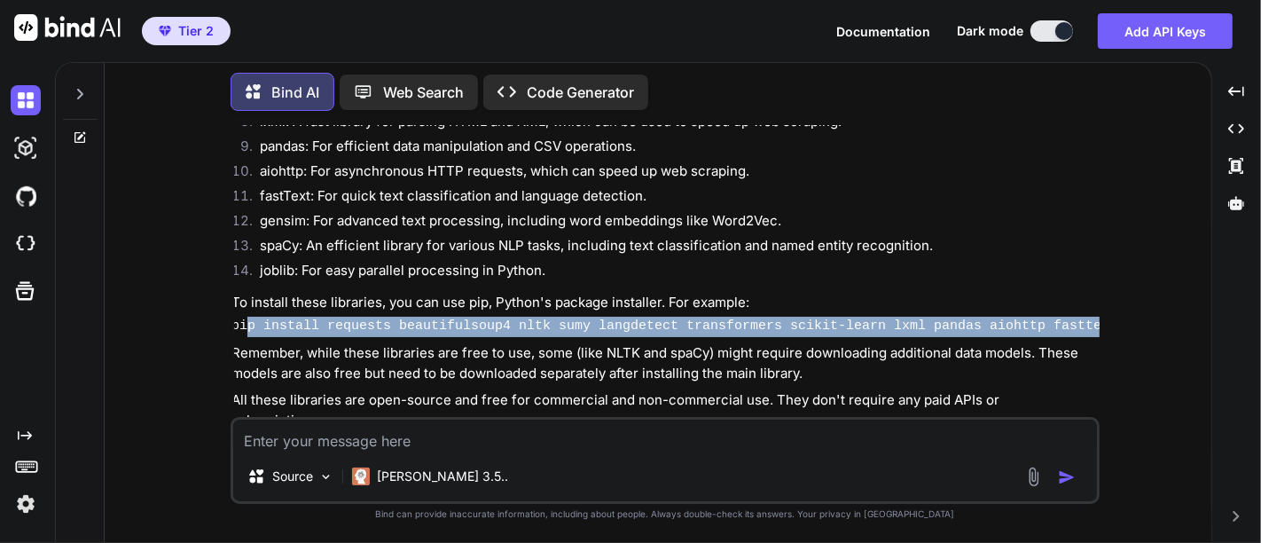
scroll to position [4067, 0]
drag, startPoint x: 1103, startPoint y: 300, endPoint x: 228, endPoint y: 310, distance: 875.5
click at [228, 310] on div "You Bind AI After carefully reviewing the code, I can suggest several performan…" at bounding box center [665, 333] width 1093 height 417
copy code "pip install requests beautifulsoup4 nltk sumy langdetect transformers scikit-le…"
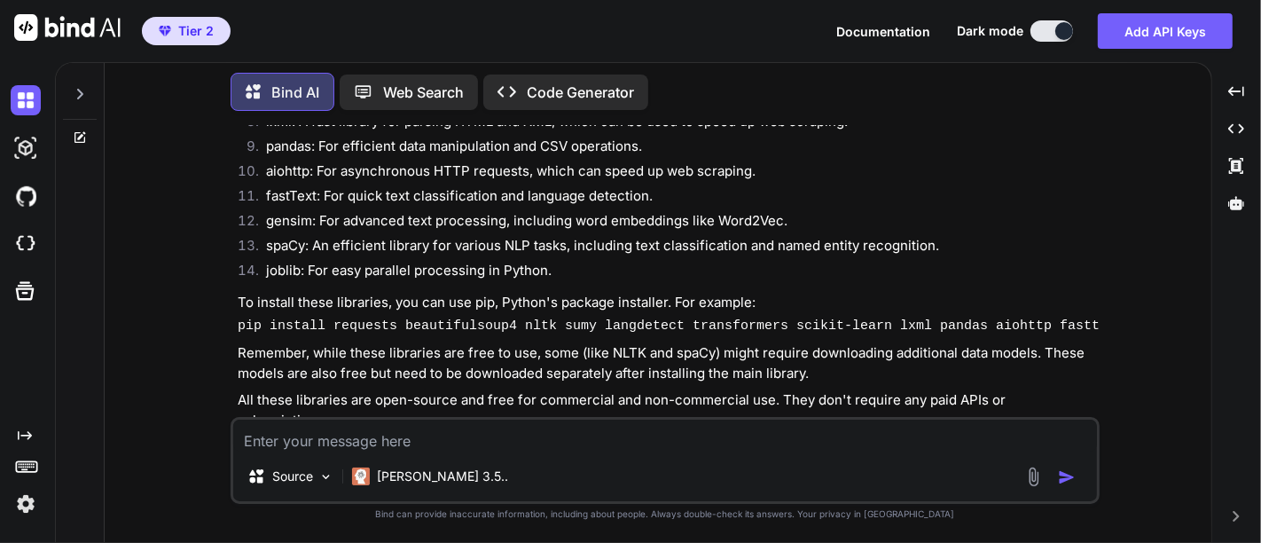
click at [519, 344] on p "Remember, while these libraries are free to use, some (like NLTK and spaCy) mig…" at bounding box center [667, 363] width 859 height 40
click at [552, 368] on div "Based on the code you've shared and the optimizations I suggested, here's a lis…" at bounding box center [667, 154] width 859 height 551
click at [470, 352] on p "Remember, while these libraries are free to use, some (like NLTK and spaCy) mig…" at bounding box center [667, 363] width 859 height 40
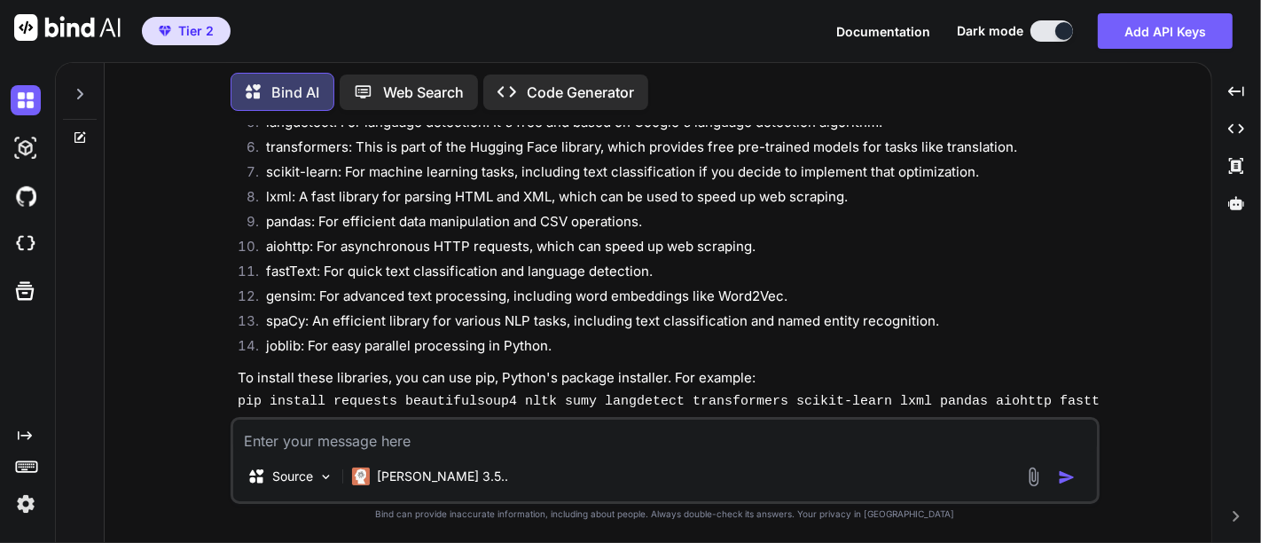
scroll to position [3989, 0]
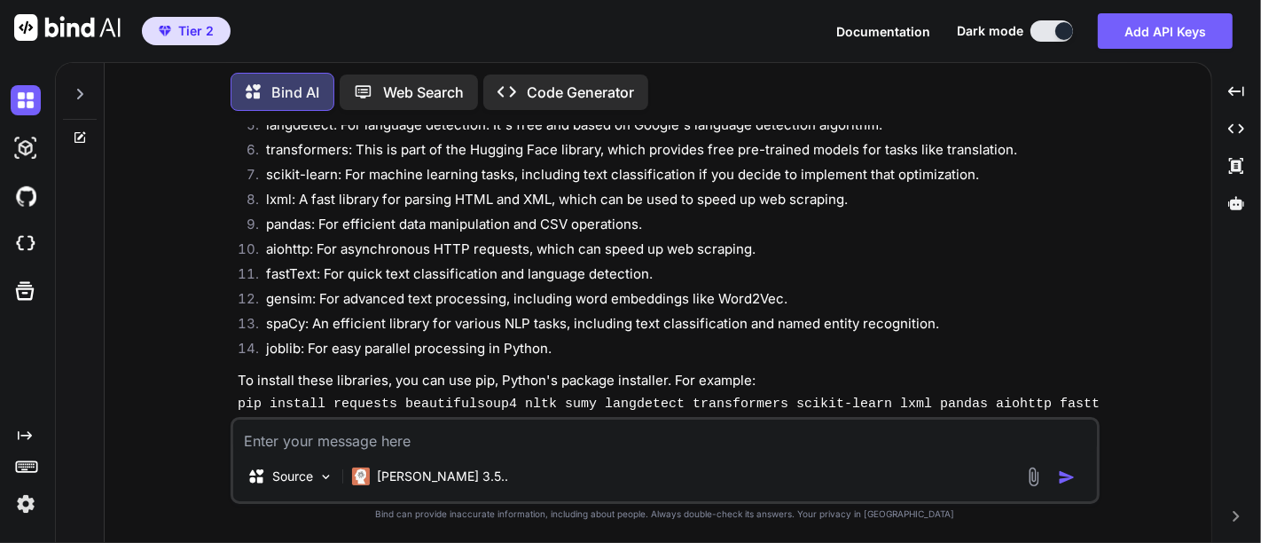
click at [284, 314] on p "spaCy: An efficient library for various NLP tasks, including text classificatio…" at bounding box center [681, 324] width 830 height 20
copy p "spaCy"
click at [290, 434] on textarea at bounding box center [665, 436] width 864 height 32
paste textarea "spaCy"
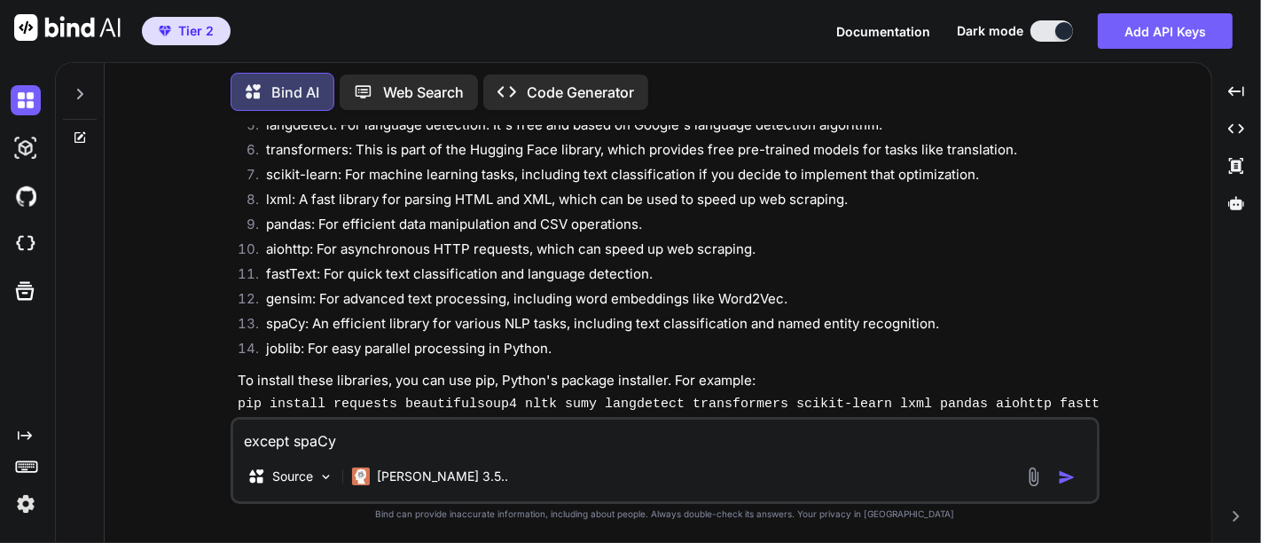
click at [290, 434] on textarea "except spaCy" at bounding box center [665, 436] width 864 height 32
click at [373, 444] on textarea "except spaCy" at bounding box center [665, 436] width 864 height 32
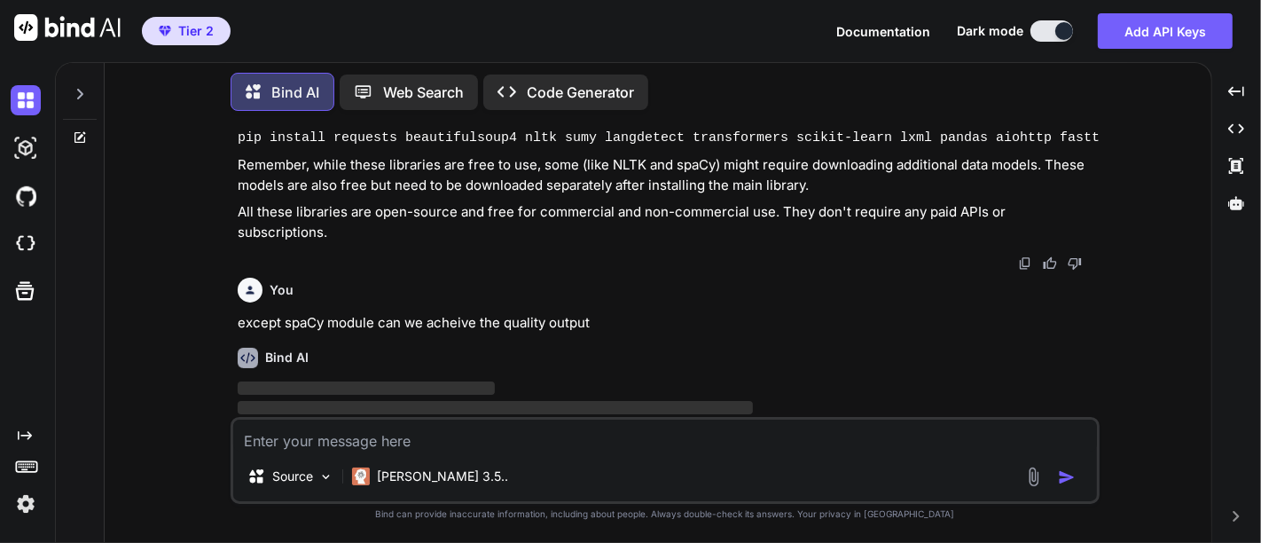
scroll to position [4255, 0]
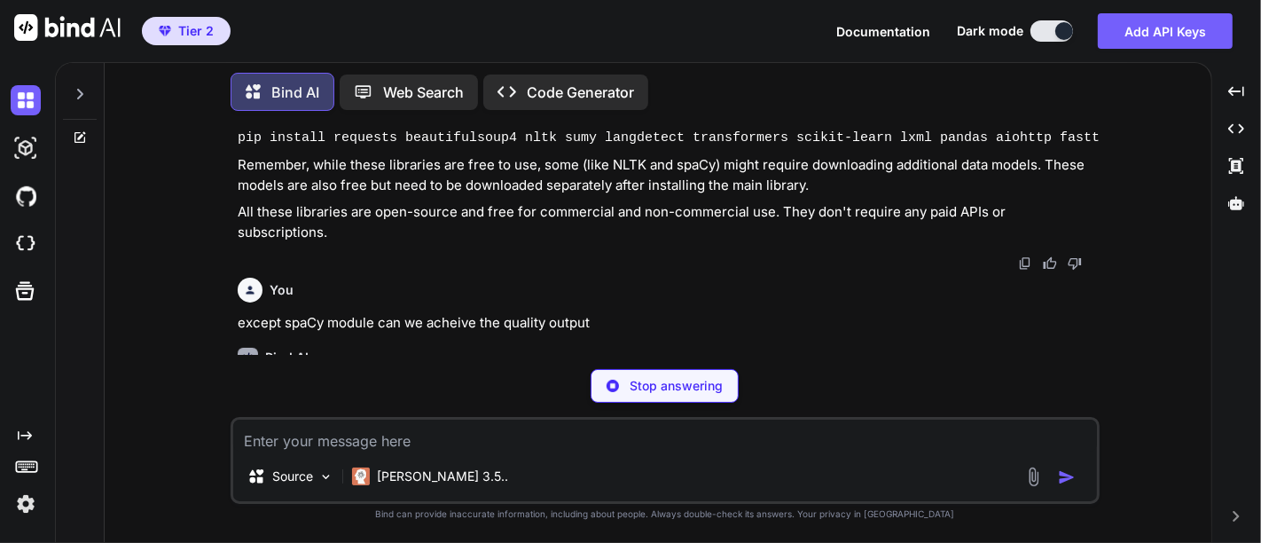
click at [587, 379] on p "Certainly! You can achieve quality output without using spaCy. Here's an explan…" at bounding box center [667, 399] width 859 height 40
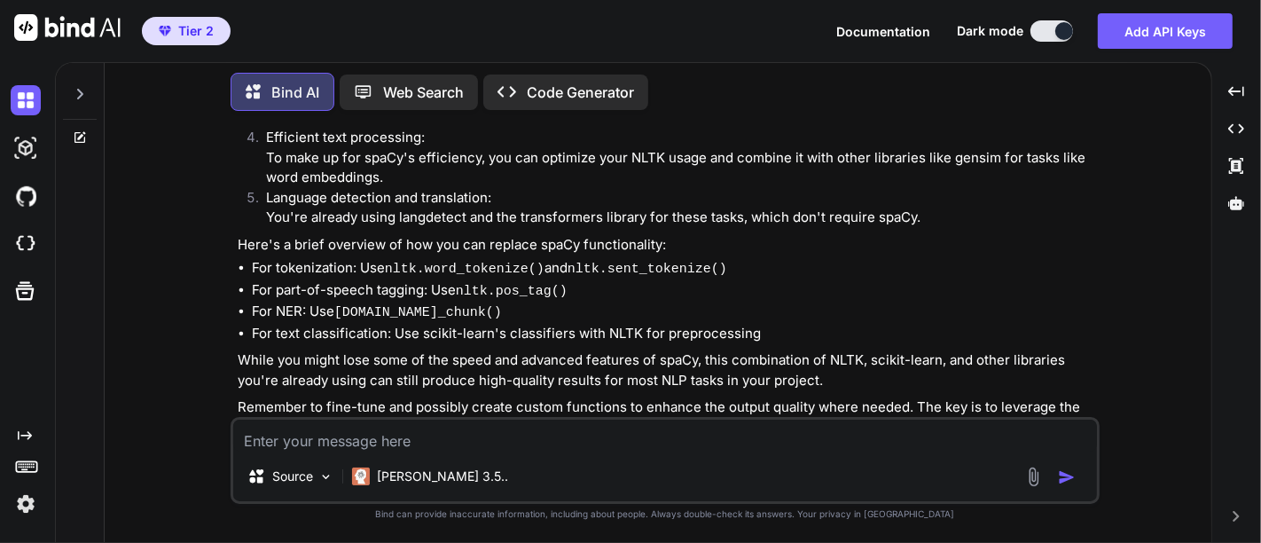
scroll to position [4734, 0]
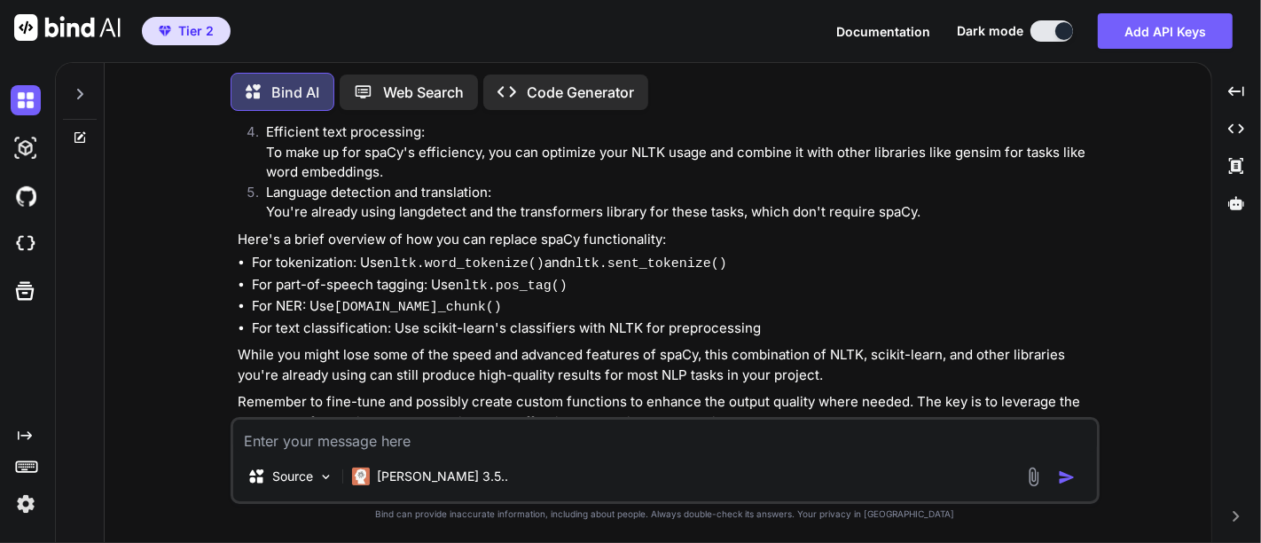
click at [448, 436] on textarea at bounding box center [665, 436] width 864 height 32
paste textarea "import requests from bs4 import BeautifulSoup import re import csv import os fr…"
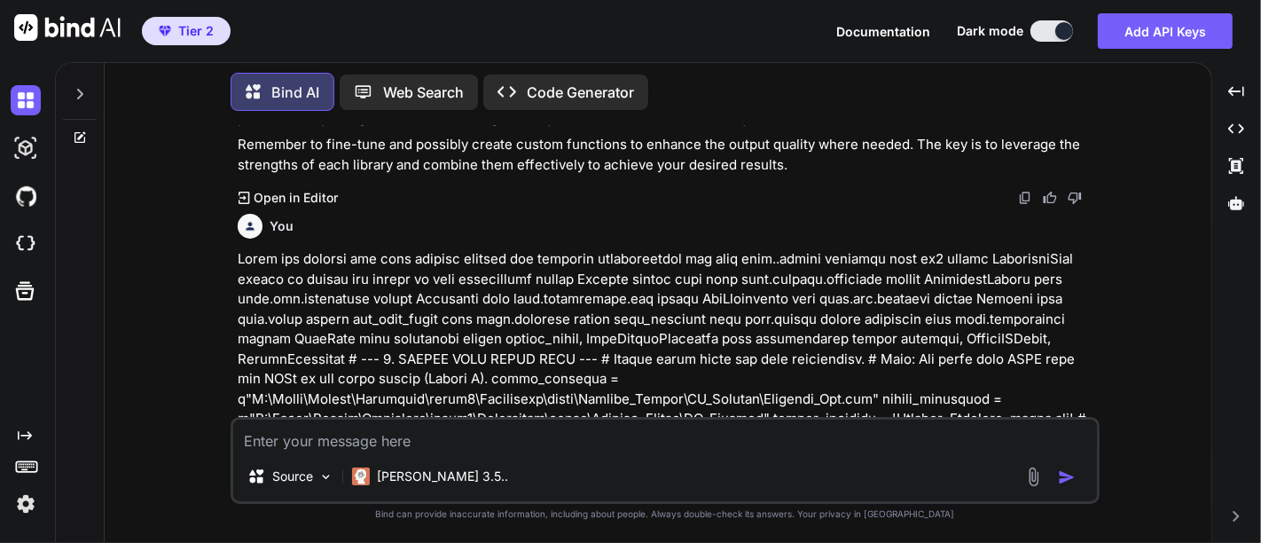
scroll to position [5027, 0]
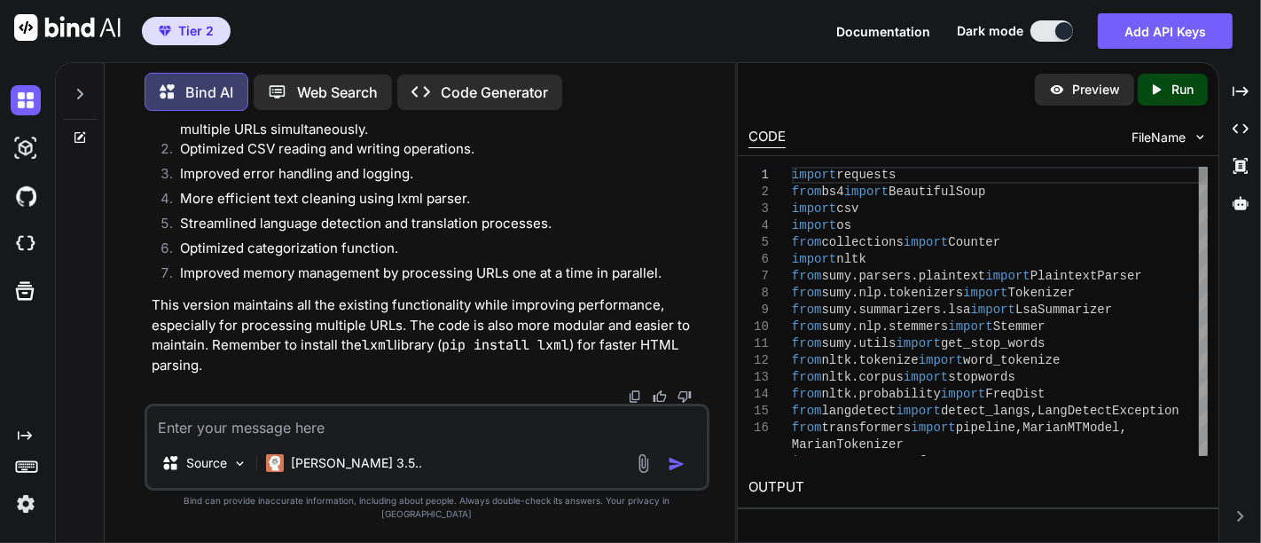
scroll to position [0, 0]
click at [1016, 346] on span "get_stop_words" at bounding box center [993, 343] width 105 height 14
